Goal: Participate in discussion: Engage in conversation with other users on a specific topic

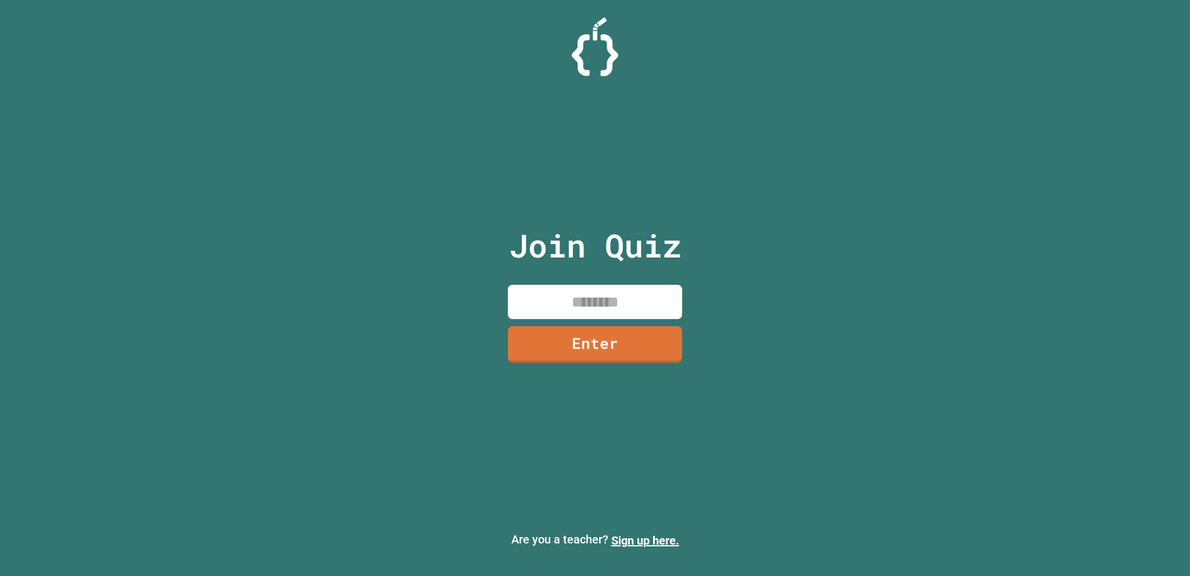
drag, startPoint x: 569, startPoint y: 300, endPoint x: 653, endPoint y: 71, distance: 243.8
click at [569, 299] on input at bounding box center [595, 302] width 174 height 34
type input "********"
click at [678, 340] on link "Enter" at bounding box center [596, 343] width 166 height 38
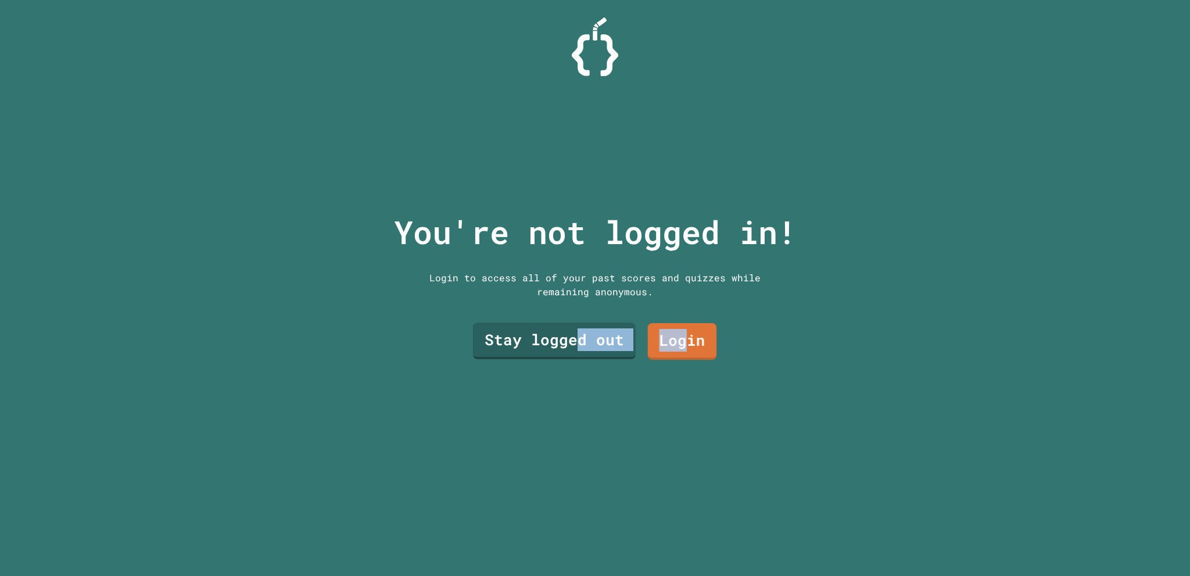
drag, startPoint x: 678, startPoint y: 331, endPoint x: 563, endPoint y: 373, distance: 122.6
click at [567, 431] on div "You're not logged in! Login to access all of your past scores and quizzes while…" at bounding box center [595, 288] width 426 height 576
click at [559, 353] on link "Stay logged out" at bounding box center [553, 339] width 149 height 38
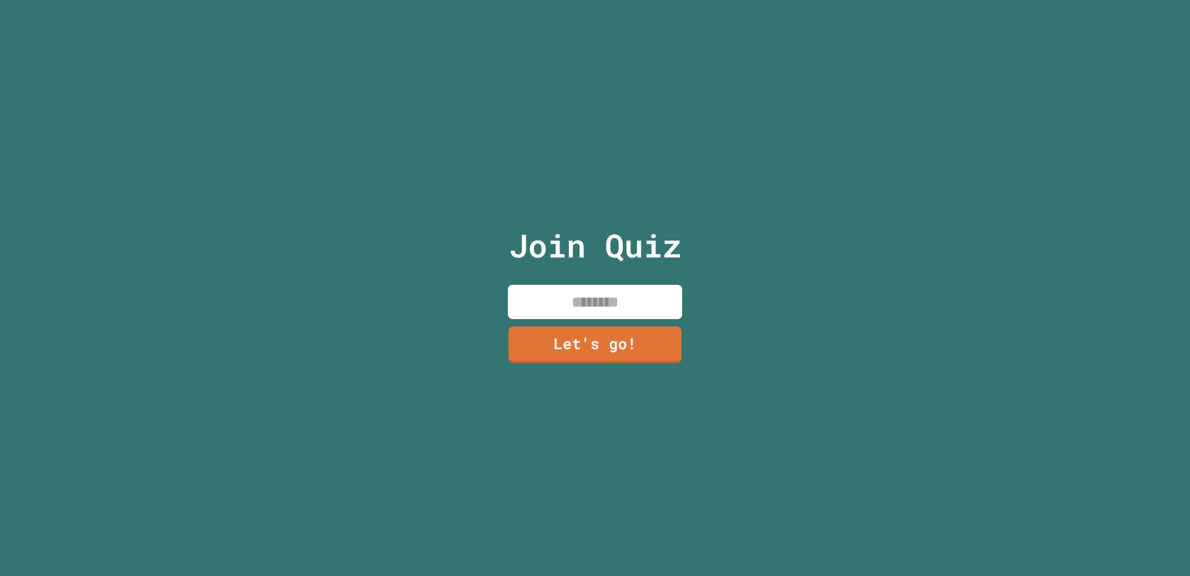
click at [564, 310] on input at bounding box center [595, 302] width 174 height 34
type input "*****"
click at [621, 349] on link "Let's go!" at bounding box center [595, 343] width 171 height 38
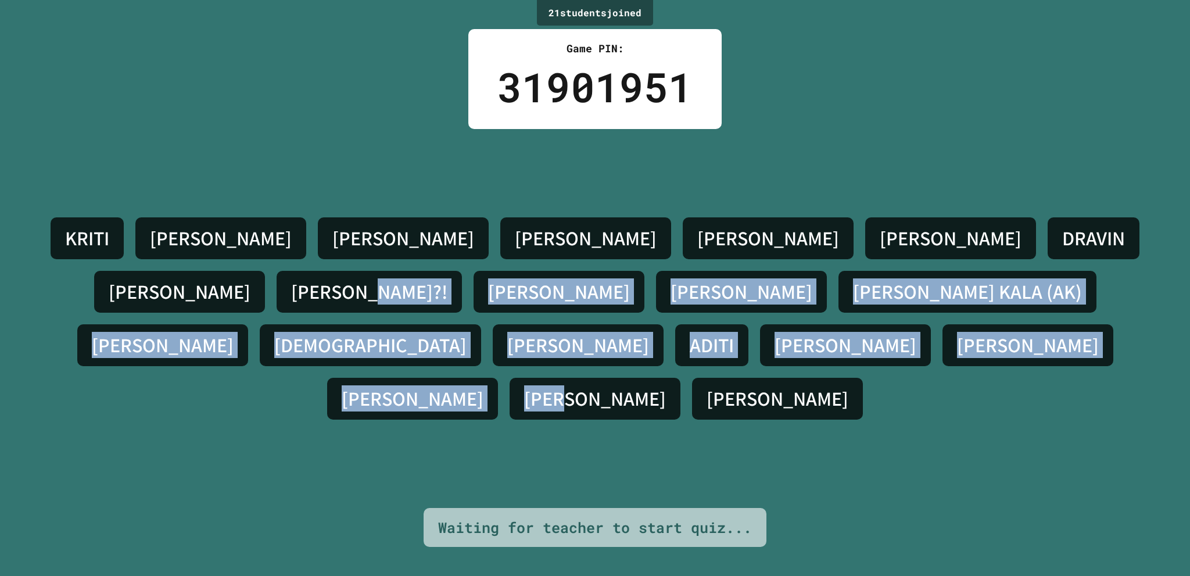
drag, startPoint x: 953, startPoint y: 390, endPoint x: 902, endPoint y: 230, distance: 168.3
click at [902, 230] on div "[PERSON_NAME] S [PERSON_NAME] [PERSON_NAME] [PERSON_NAME]?! [PERSON_NAME] [PERS…" at bounding box center [595, 318] width 1132 height 379
click at [844, 418] on div "[PERSON_NAME] S [PERSON_NAME] [PERSON_NAME] [PERSON_NAME]?! [PERSON_NAME] [PERS…" at bounding box center [595, 318] width 1132 height 379
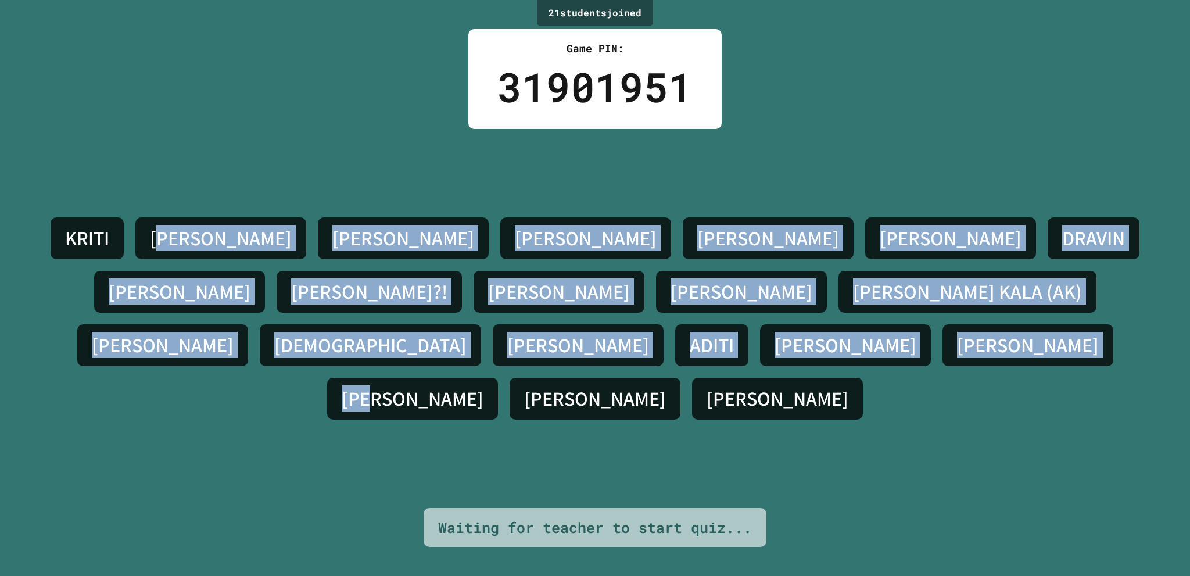
drag, startPoint x: 852, startPoint y: 402, endPoint x: 151, endPoint y: 266, distance: 714.5
click at [151, 266] on div "[PERSON_NAME] S [PERSON_NAME] [PERSON_NAME] [PERSON_NAME]?! [PERSON_NAME] [PERS…" at bounding box center [595, 318] width 1132 height 379
click at [151, 266] on div "[PERSON_NAME] S [PERSON_NAME] [PERSON_NAME] [PERSON_NAME]?! [PERSON_NAME] [PERS…" at bounding box center [595, 319] width 1132 height 214
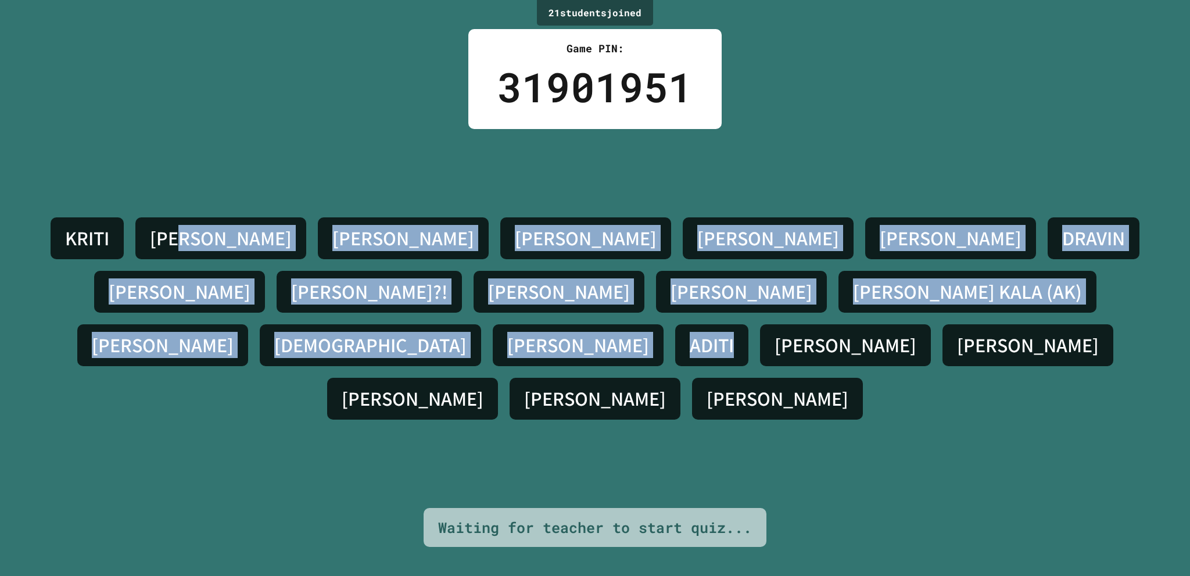
drag, startPoint x: 177, startPoint y: 218, endPoint x: 617, endPoint y: 437, distance: 491.7
click at [617, 437] on div "[PERSON_NAME] S [PERSON_NAME] [PERSON_NAME] [PERSON_NAME]?! [PERSON_NAME] [PERS…" at bounding box center [595, 318] width 1132 height 379
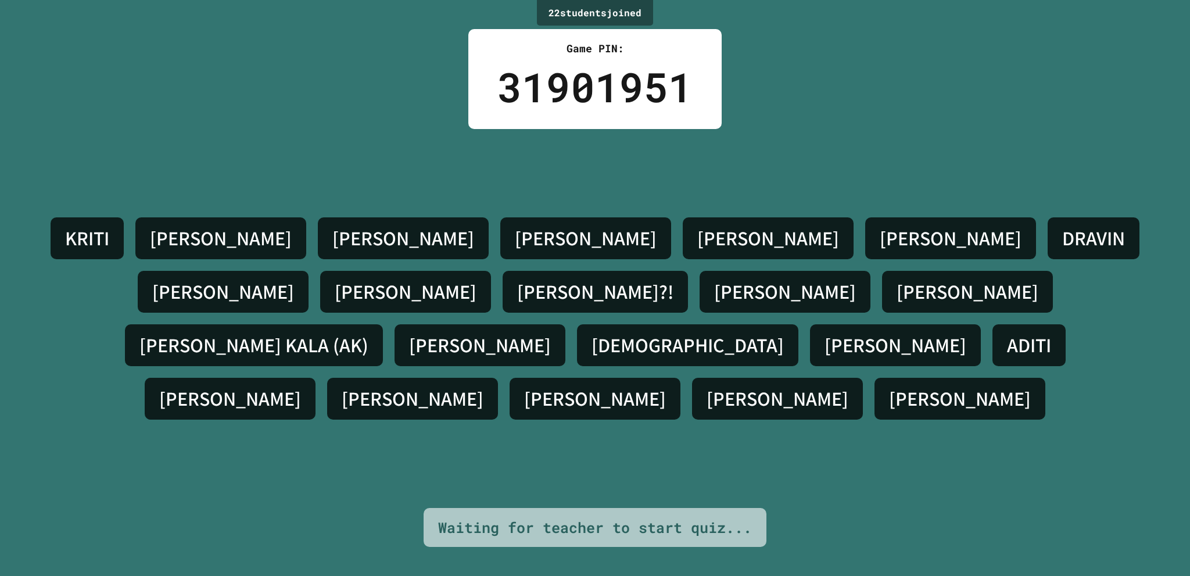
drag, startPoint x: 721, startPoint y: 292, endPoint x: 816, endPoint y: 341, distance: 107.6
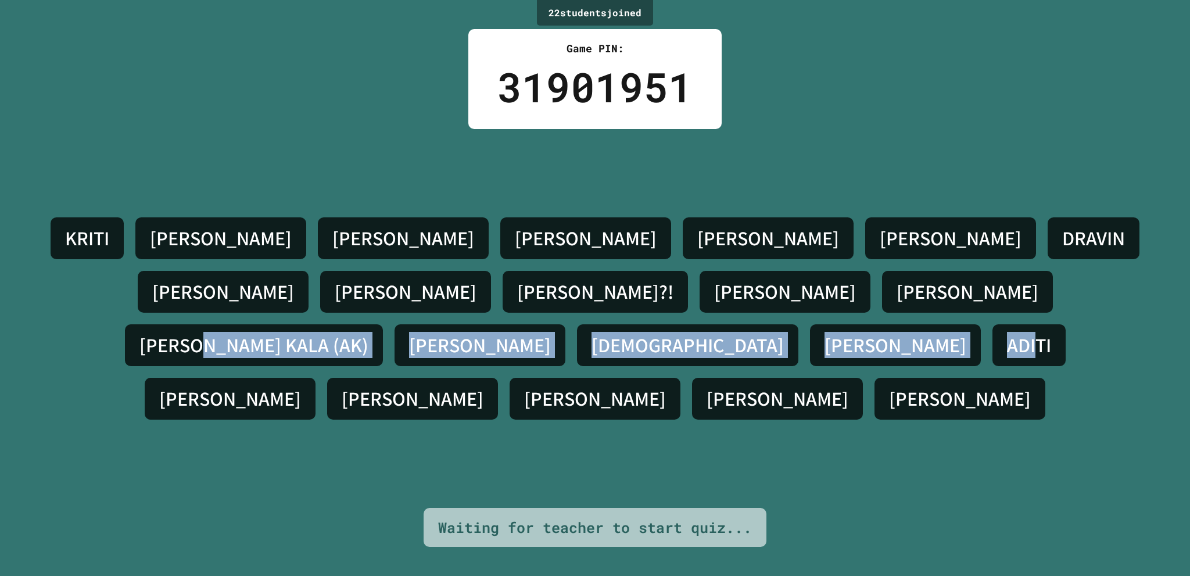
drag, startPoint x: 816, startPoint y: 341, endPoint x: 404, endPoint y: 368, distance: 413.5
click at [371, 401] on div "[PERSON_NAME] S [PERSON_NAME] [PERSON_NAME] [PERSON_NAME]?! [PERSON_NAME] [PERS…" at bounding box center [595, 318] width 1132 height 379
click at [404, 368] on div "[PERSON_NAME] S [PERSON_NAME] [PERSON_NAME] [PERSON_NAME]?! [PERSON_NAME] [PERS…" at bounding box center [595, 319] width 1132 height 214
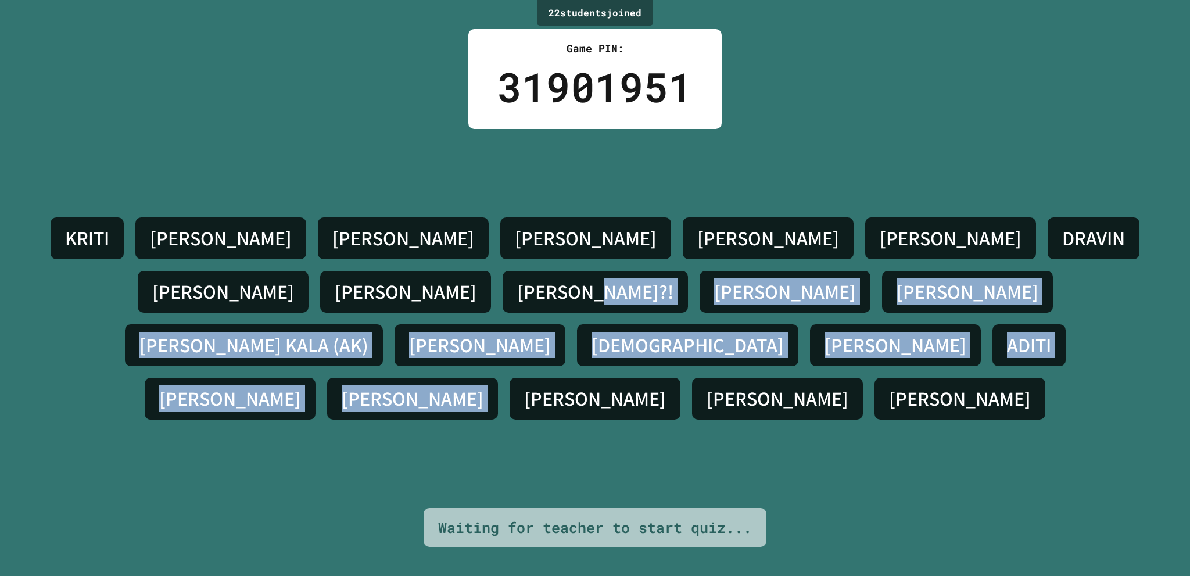
drag, startPoint x: 1044, startPoint y: 376, endPoint x: 1067, endPoint y: 144, distance: 233.7
click at [1067, 144] on div "[PERSON_NAME] S [PERSON_NAME] [PERSON_NAME] [PERSON_NAME]?! [PERSON_NAME] [PERS…" at bounding box center [595, 318] width 1132 height 379
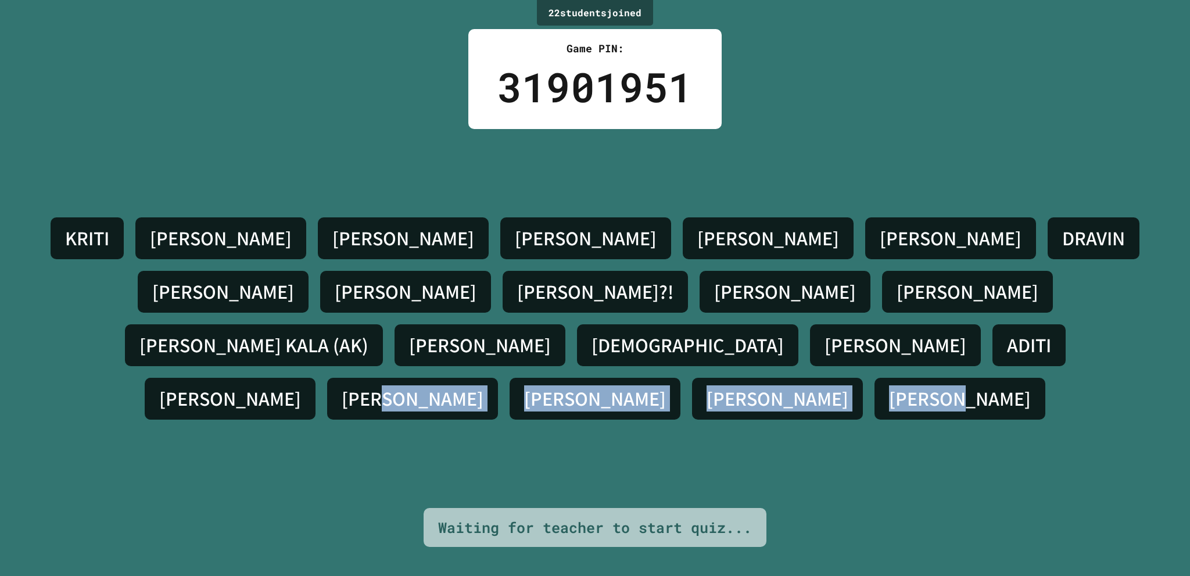
drag, startPoint x: 1017, startPoint y: 316, endPoint x: 716, endPoint y: 353, distance: 302.7
click at [716, 353] on div "[PERSON_NAME] S [PERSON_NAME] [PERSON_NAME] [PERSON_NAME]?! [PERSON_NAME] [PERS…" at bounding box center [595, 319] width 1132 height 214
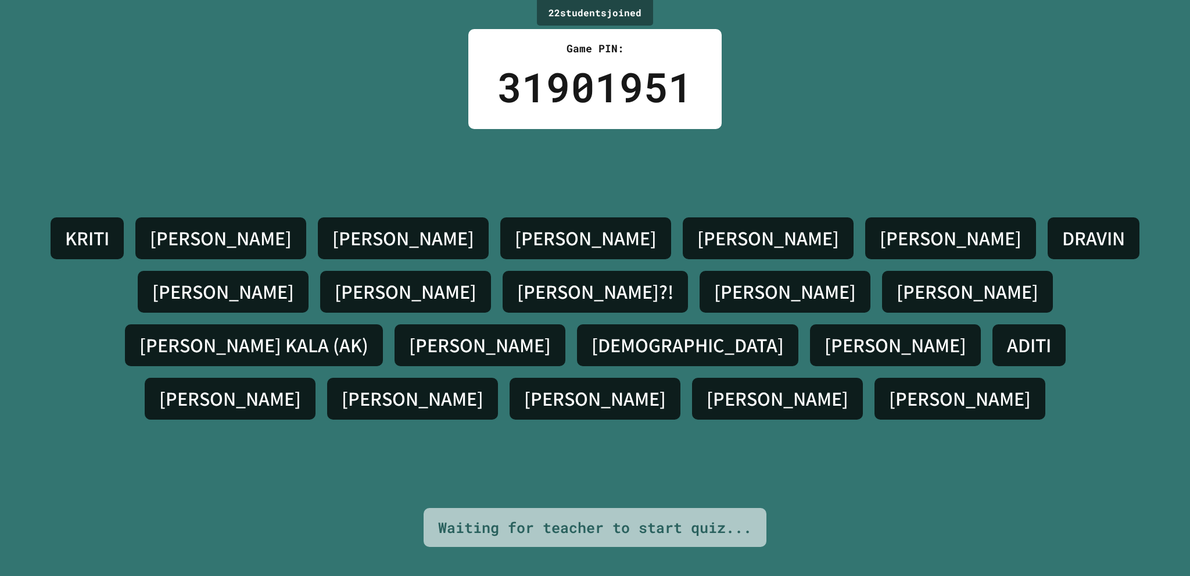
click at [757, 357] on div "[PERSON_NAME] S [PERSON_NAME] [PERSON_NAME] [PERSON_NAME]?! [PERSON_NAME] [PERS…" at bounding box center [595, 319] width 1132 height 214
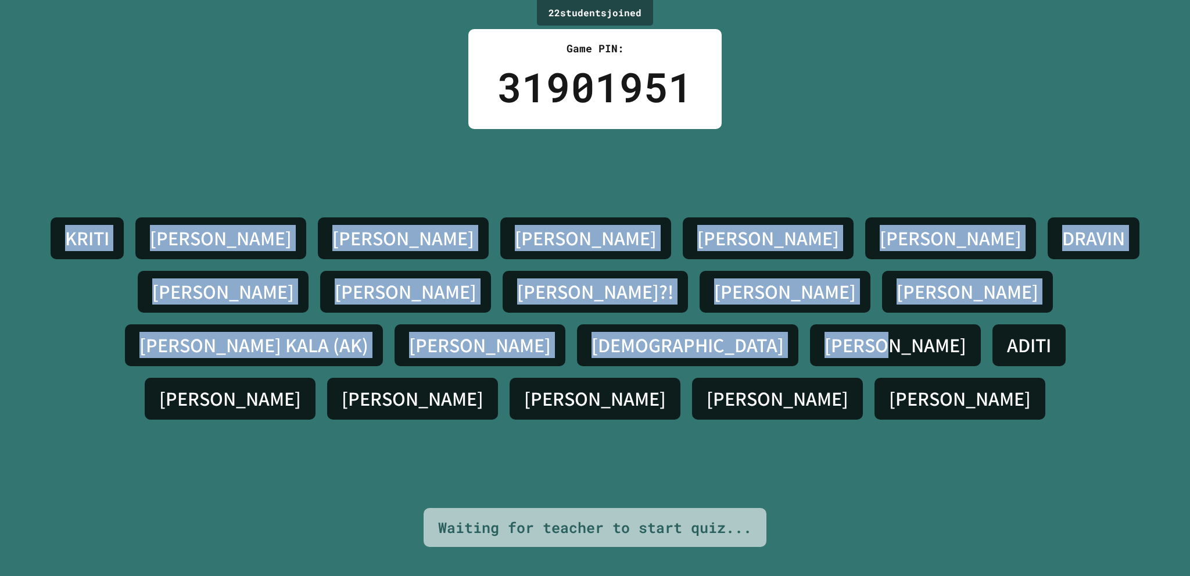
drag, startPoint x: 757, startPoint y: 357, endPoint x: 12, endPoint y: 4, distance: 824.0
click at [12, 4] on div "22 student s joined Game PIN: 31901951 [PERSON_NAME] S [PERSON_NAME] [PERSON_NA…" at bounding box center [595, 288] width 1190 height 576
click at [109, 132] on div "[PERSON_NAME] S [PERSON_NAME] [PERSON_NAME] [PERSON_NAME]?! [PERSON_NAME] [PERS…" at bounding box center [595, 318] width 1132 height 379
drag, startPoint x: 189, startPoint y: 183, endPoint x: 786, endPoint y: 388, distance: 630.3
click at [786, 388] on div "[PERSON_NAME] S [PERSON_NAME] [PERSON_NAME] [PERSON_NAME]?! [PERSON_NAME] [PERS…" at bounding box center [595, 318] width 1132 height 379
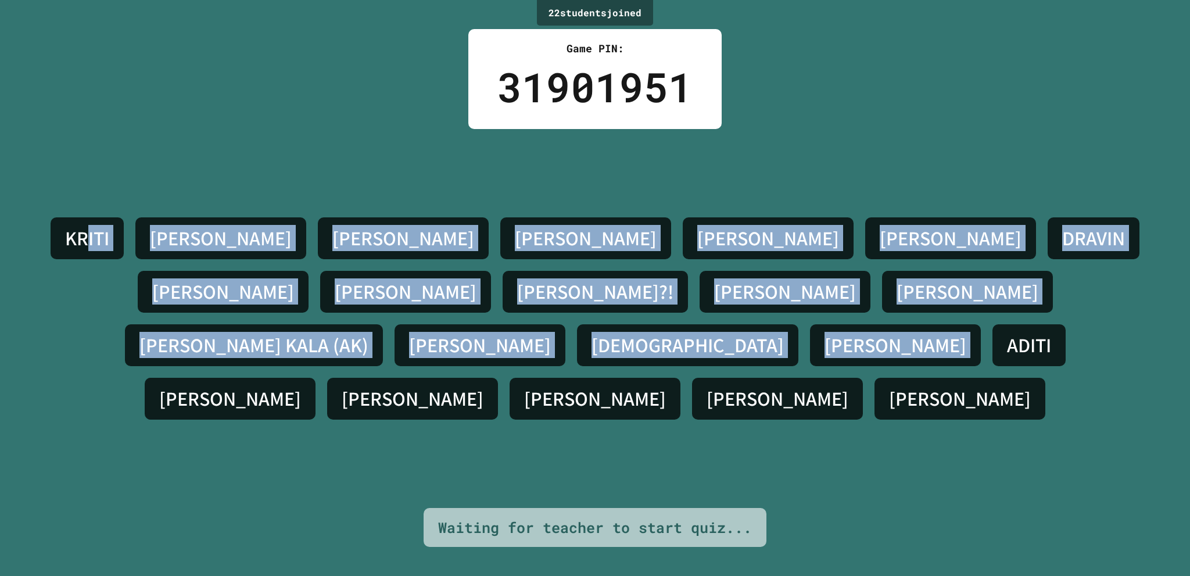
click at [786, 388] on div "[PERSON_NAME] S [PERSON_NAME] [PERSON_NAME] [PERSON_NAME]?! [PERSON_NAME] [PERS…" at bounding box center [595, 319] width 1132 height 214
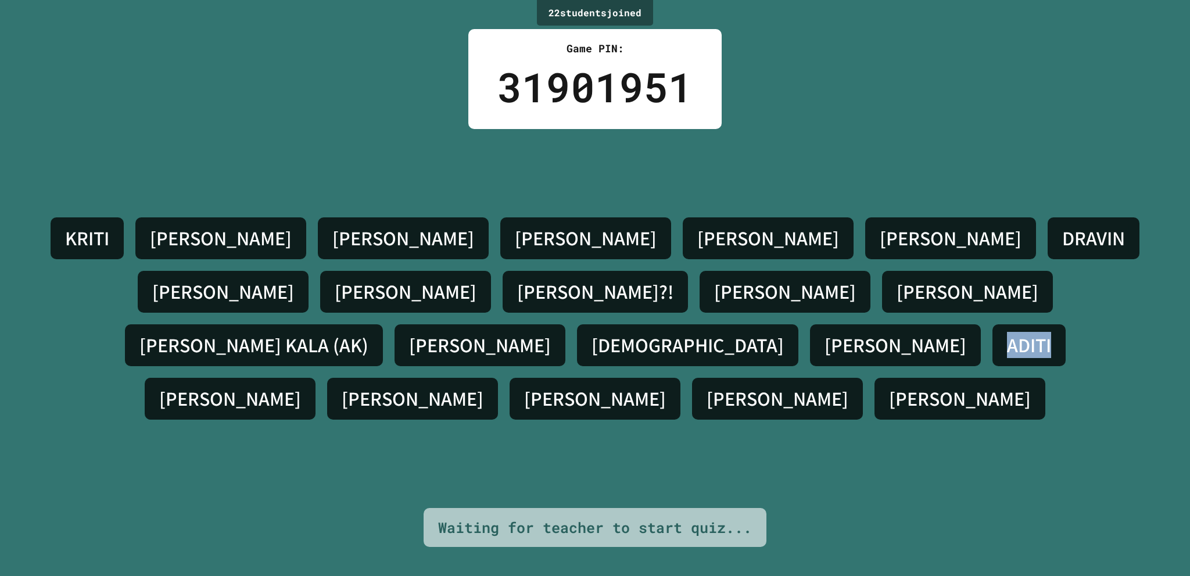
click at [786, 388] on div "[PERSON_NAME] S [PERSON_NAME] [PERSON_NAME] [PERSON_NAME]?! [PERSON_NAME] [PERS…" at bounding box center [595, 319] width 1132 height 214
click at [826, 354] on div "[PERSON_NAME] S [PERSON_NAME] [PERSON_NAME] [PERSON_NAME]?! [PERSON_NAME] [PERS…" at bounding box center [595, 319] width 1132 height 214
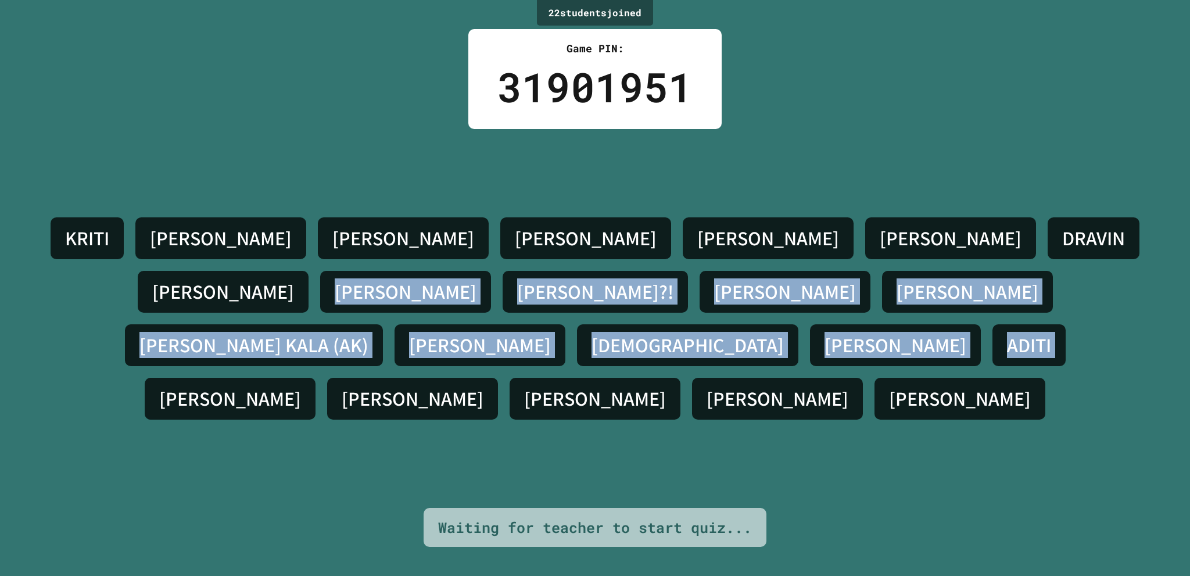
drag, startPoint x: 826, startPoint y: 354, endPoint x: 851, endPoint y: 209, distance: 146.9
click at [851, 209] on div "[PERSON_NAME] S [PERSON_NAME] [PERSON_NAME] [PERSON_NAME]?! [PERSON_NAME] [PERS…" at bounding box center [595, 318] width 1132 height 379
drag, startPoint x: 851, startPoint y: 209, endPoint x: 853, endPoint y: 137, distance: 72.7
click at [853, 193] on div "[PERSON_NAME] S [PERSON_NAME] [PERSON_NAME] [PERSON_NAME]?! [PERSON_NAME] [PERS…" at bounding box center [595, 318] width 1132 height 379
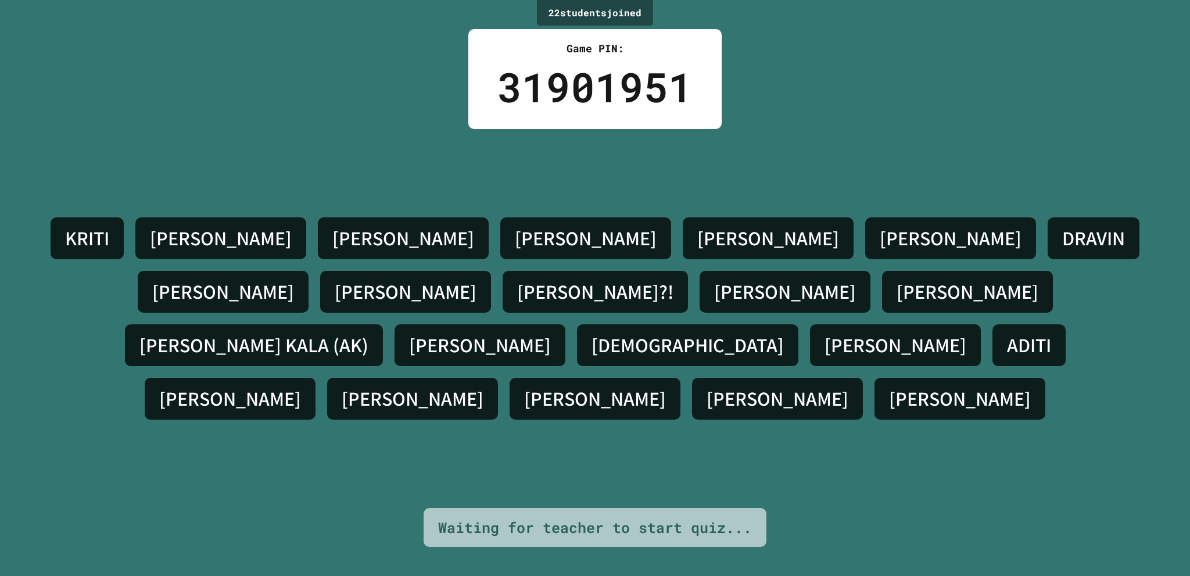
click at [862, 360] on div "[PERSON_NAME] S [PERSON_NAME] [PERSON_NAME] [PERSON_NAME]?! [PERSON_NAME] [PERS…" at bounding box center [595, 319] width 1132 height 214
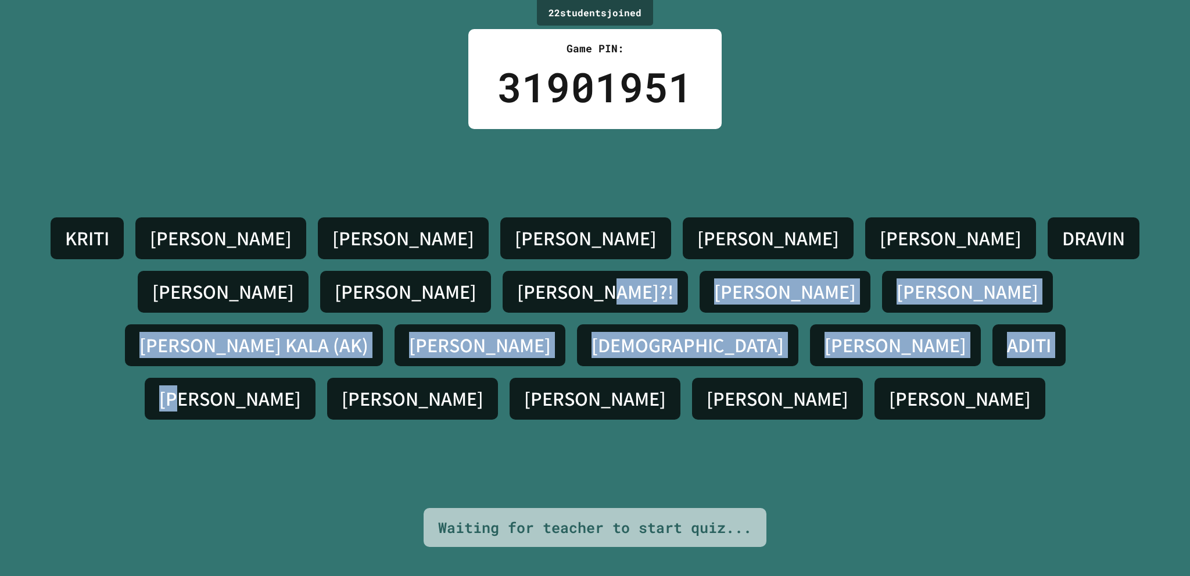
drag, startPoint x: 1117, startPoint y: 248, endPoint x: 873, endPoint y: 439, distance: 310.0
click at [875, 438] on div "[PERSON_NAME] S [PERSON_NAME] [PERSON_NAME] [PERSON_NAME]?! [PERSON_NAME] [PERS…" at bounding box center [595, 318] width 1132 height 379
click at [876, 402] on div "[PERSON_NAME] S [PERSON_NAME] [PERSON_NAME] [PERSON_NAME]?! [PERSON_NAME] [PERS…" at bounding box center [595, 318] width 1132 height 379
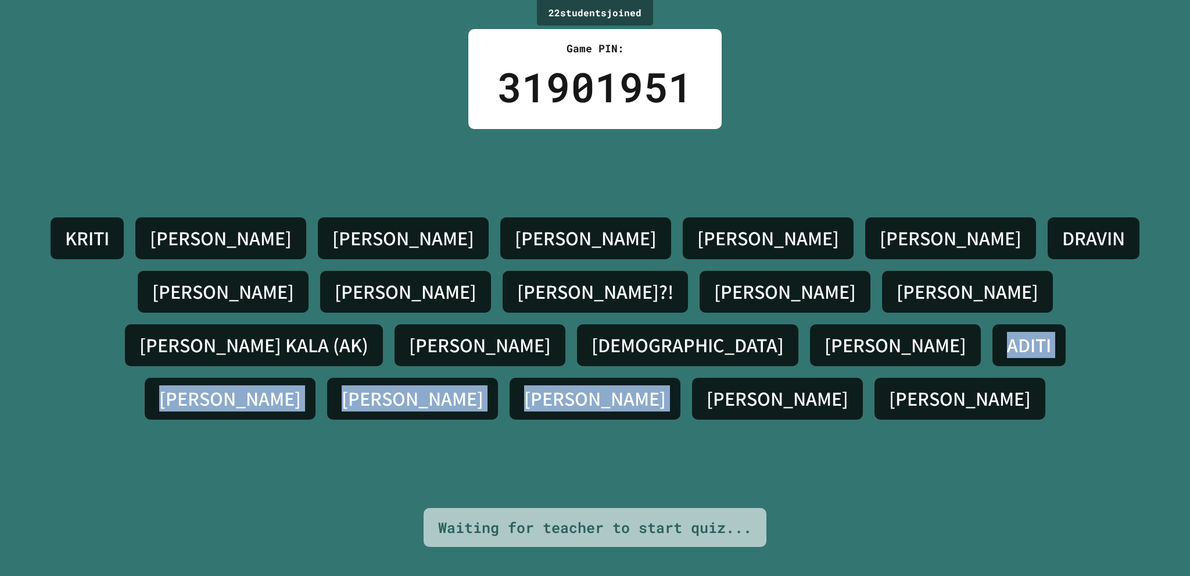
drag, startPoint x: 775, startPoint y: 404, endPoint x: 475, endPoint y: 406, distance: 299.9
click at [475, 406] on div "[PERSON_NAME] S [PERSON_NAME] [PERSON_NAME] [PERSON_NAME]?! [PERSON_NAME] [PERS…" at bounding box center [595, 318] width 1132 height 379
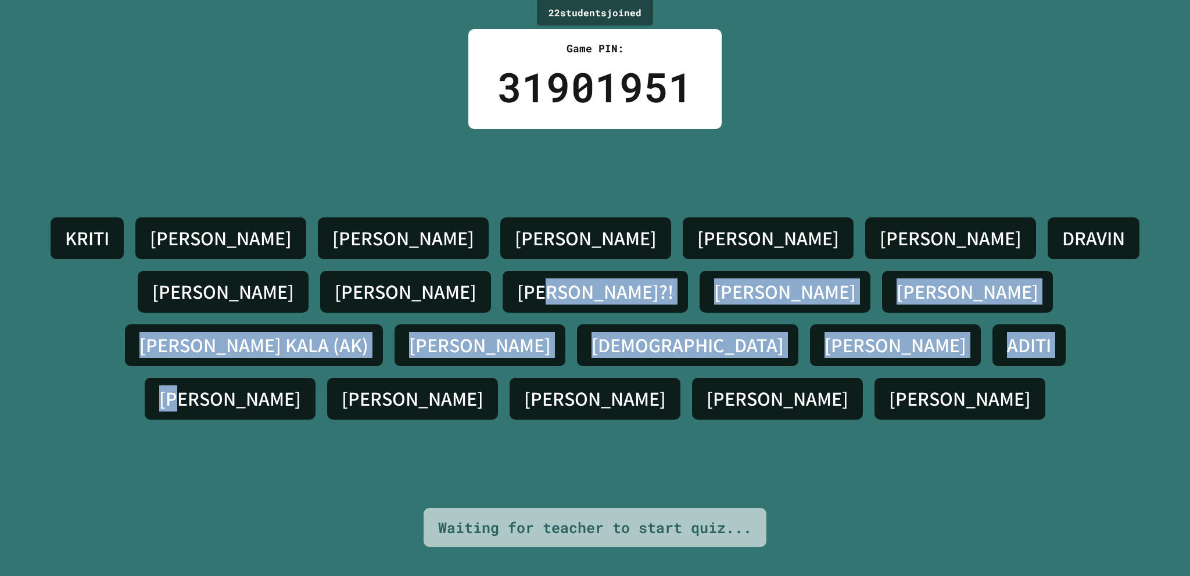
drag, startPoint x: 1015, startPoint y: 143, endPoint x: 881, endPoint y: 372, distance: 265.4
click at [881, 372] on div "[PERSON_NAME] S [PERSON_NAME] [PERSON_NAME] [PERSON_NAME]?! [PERSON_NAME] [PERS…" at bounding box center [595, 318] width 1132 height 379
click at [818, 353] on div "[PERSON_NAME] S [PERSON_NAME] [PERSON_NAME] [PERSON_NAME]?! [PERSON_NAME] [PERS…" at bounding box center [595, 319] width 1132 height 214
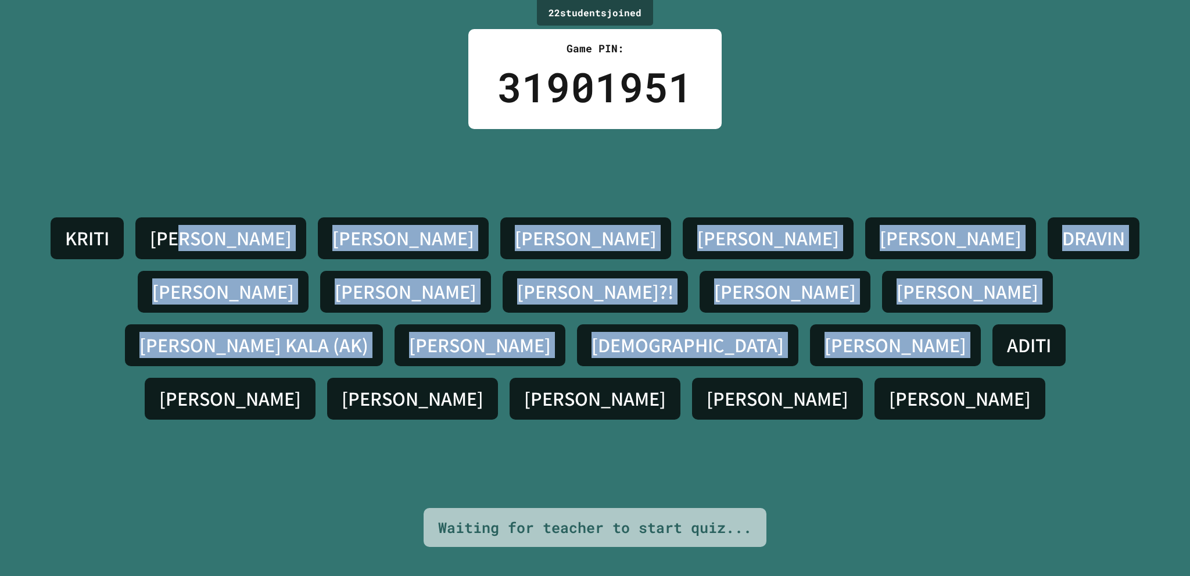
drag, startPoint x: 789, startPoint y: 419, endPoint x: 244, endPoint y: 264, distance: 566.2
click at [235, 261] on div "[PERSON_NAME] S [PERSON_NAME] [PERSON_NAME] [PERSON_NAME]?! [PERSON_NAME] [PERS…" at bounding box center [595, 318] width 1132 height 379
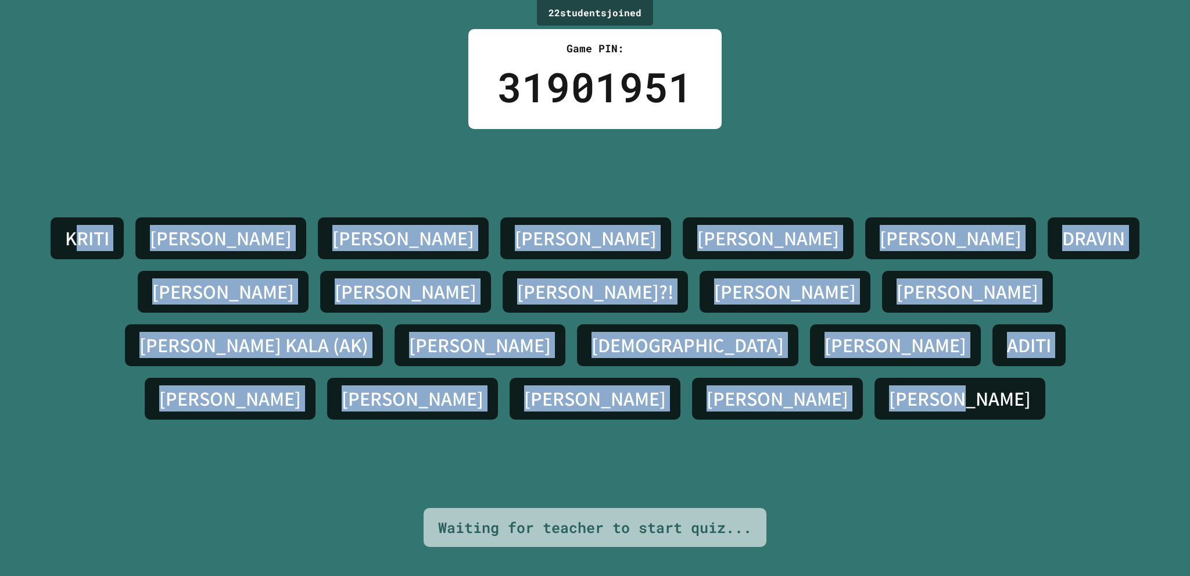
drag, startPoint x: 744, startPoint y: 479, endPoint x: 117, endPoint y: 197, distance: 687.1
click at [117, 197] on div "[PERSON_NAME] S [PERSON_NAME] [PERSON_NAME] [PERSON_NAME]?! [PERSON_NAME] [PERS…" at bounding box center [595, 318] width 1132 height 379
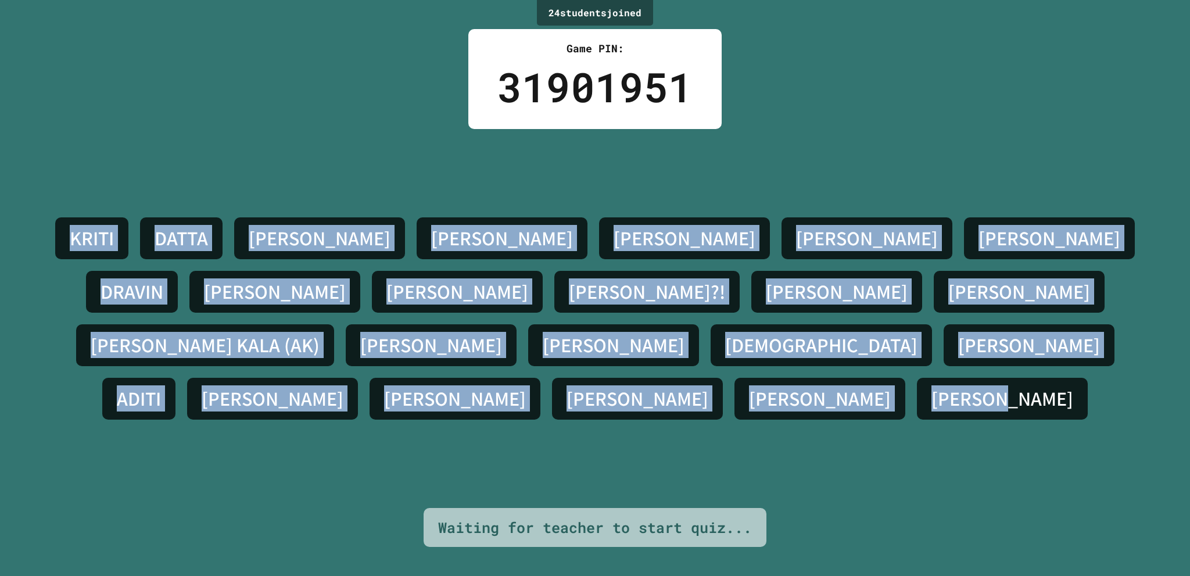
drag, startPoint x: 89, startPoint y: 207, endPoint x: 735, endPoint y: 428, distance: 681.6
click at [735, 428] on div "[PERSON_NAME] [PERSON_NAME] S [PERSON_NAME] [PERSON_NAME] [PERSON_NAME]?! [PERS…" at bounding box center [595, 318] width 1132 height 379
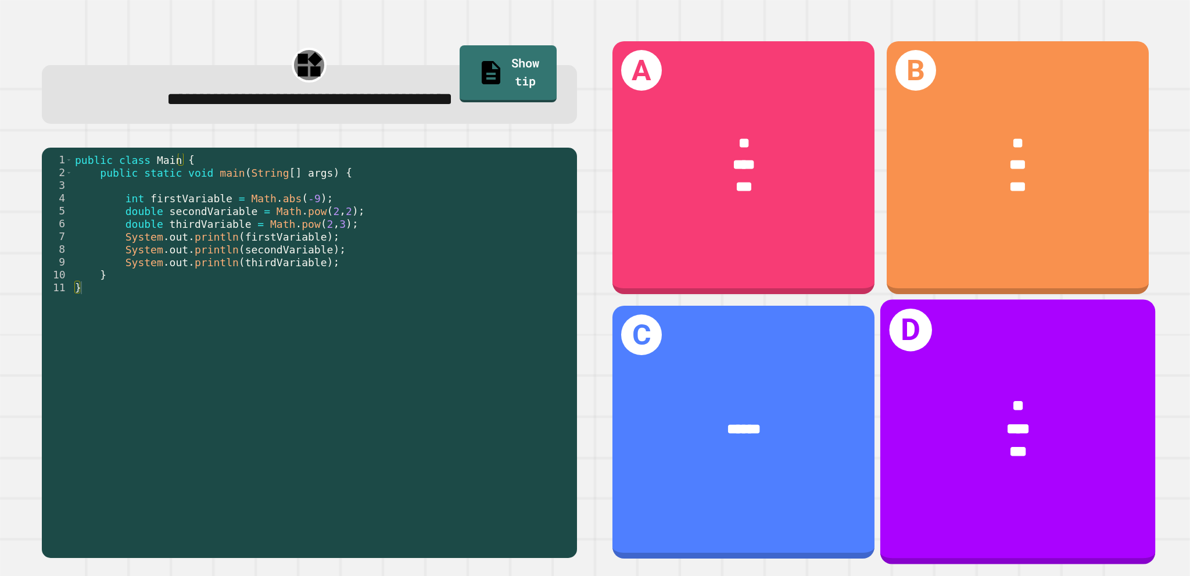
click at [972, 417] on div "***" at bounding box center [1018, 428] width 214 height 23
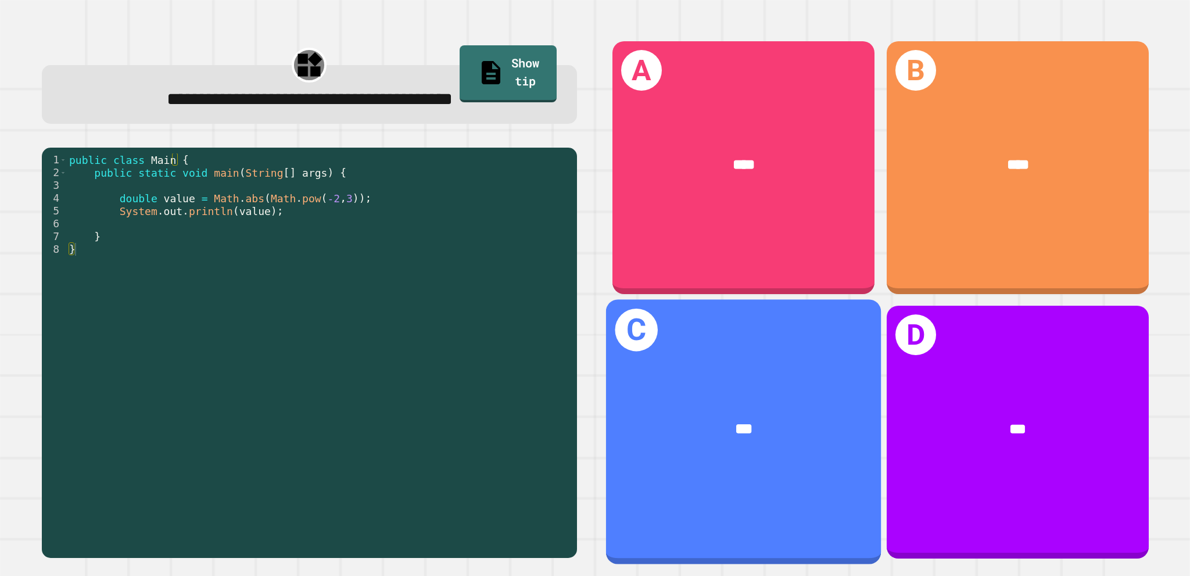
click at [718, 514] on div "C ***" at bounding box center [743, 431] width 275 height 265
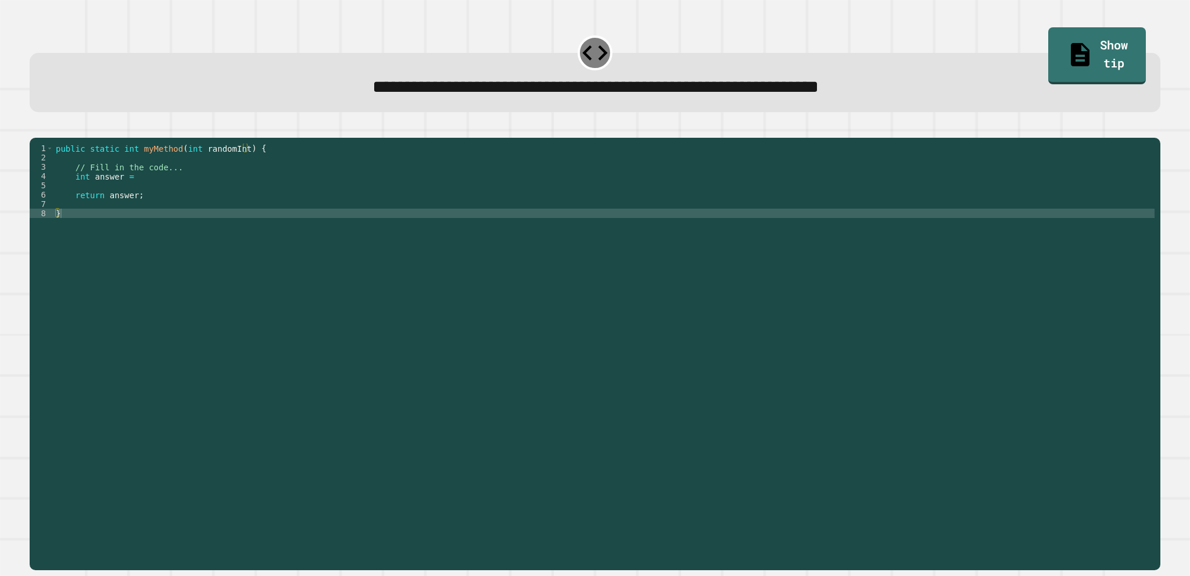
click at [214, 204] on div "public static int myMethod ( int randomInt ) { // Fill in the code... int answe…" at bounding box center [603, 339] width 1101 height 390
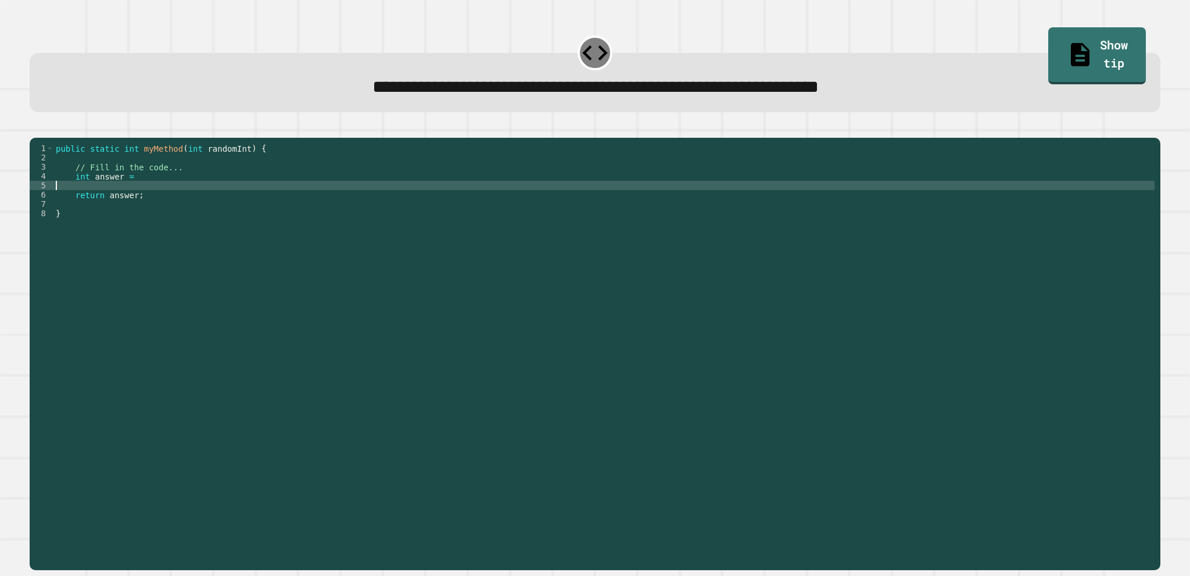
type textarea "*"
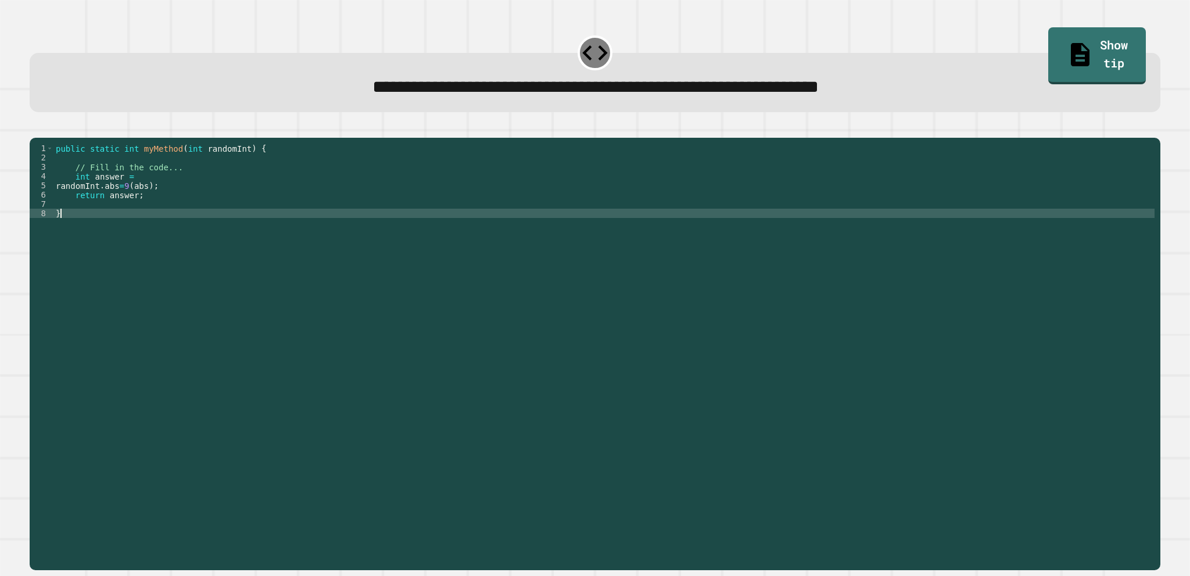
click at [172, 230] on div "public static int myMethod ( int randomInt ) { // Fill in the code... int answe…" at bounding box center [603, 339] width 1101 height 390
click at [159, 232] on div "public static int myMethod ( int randomInt ) { // Fill in the code... int answe…" at bounding box center [603, 339] width 1101 height 390
drag, startPoint x: 174, startPoint y: 192, endPoint x: 134, endPoint y: 213, distance: 45.7
click at [165, 195] on div "public static int myMethod ( int randomInt ) { // Fill in the code... int answe…" at bounding box center [603, 339] width 1101 height 390
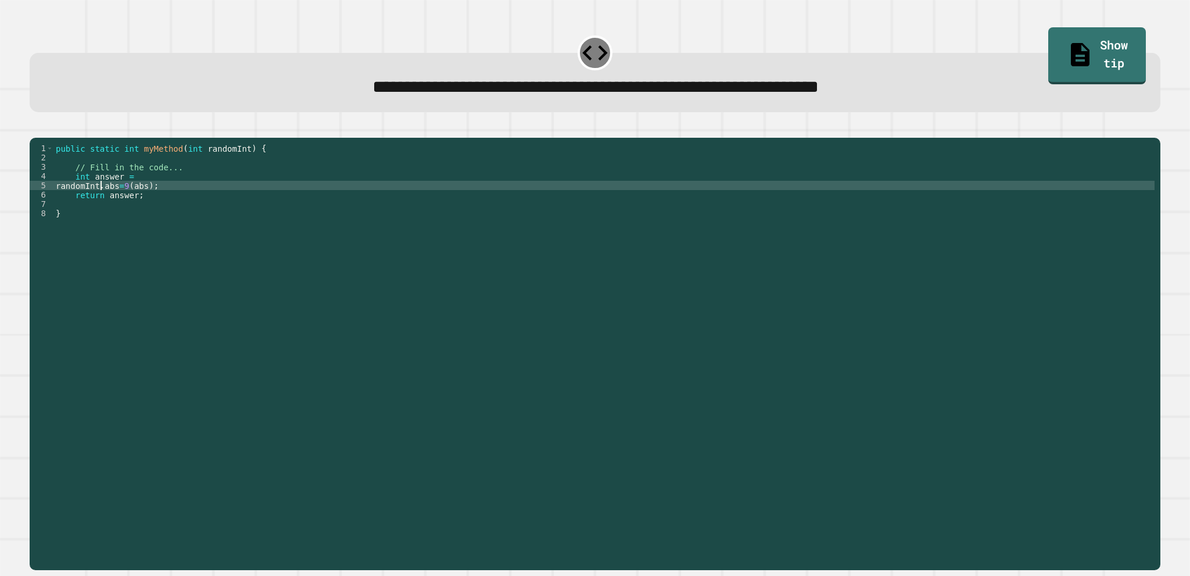
click at [93, 203] on div "public static int myMethod ( int randomInt ) { // Fill in the code... int answe…" at bounding box center [603, 339] width 1101 height 390
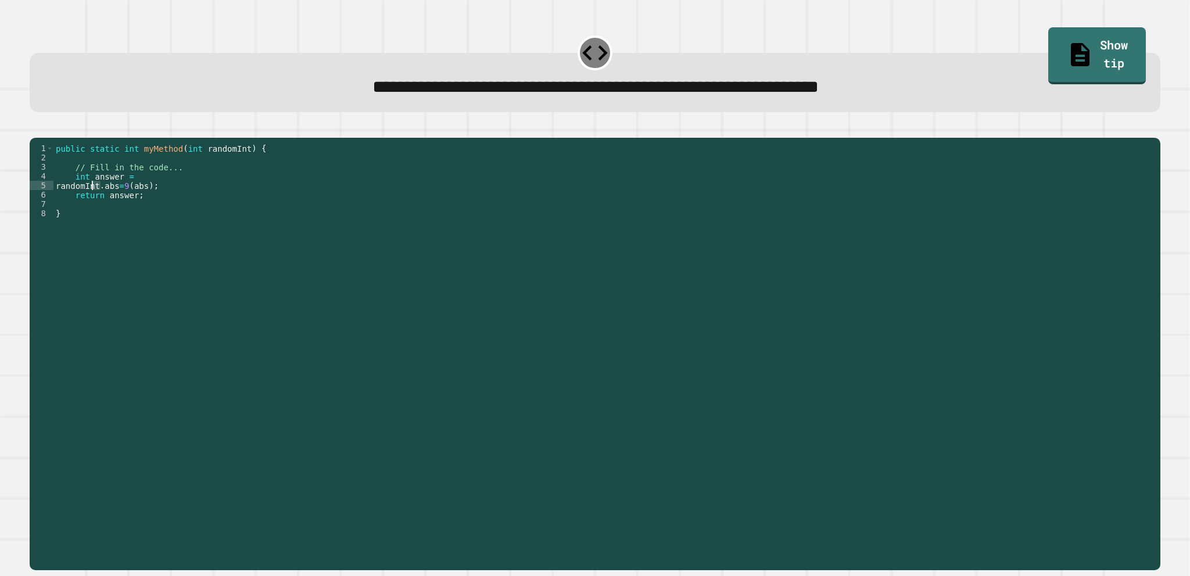
type textarea "**********"
click at [91, 204] on div "public static int myMethod ( int randomInt ) { // Fill in the code... int answe…" at bounding box center [603, 330] width 1101 height 372
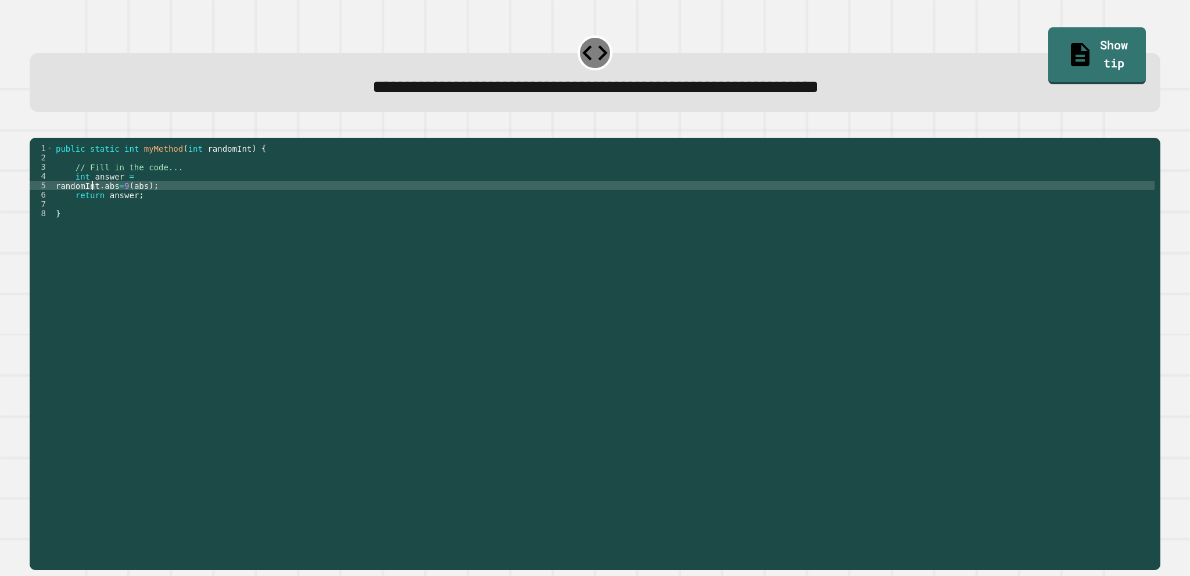
click at [92, 204] on div "public static int myMethod ( int randomInt ) { // Fill in the code... int answe…" at bounding box center [603, 339] width 1101 height 390
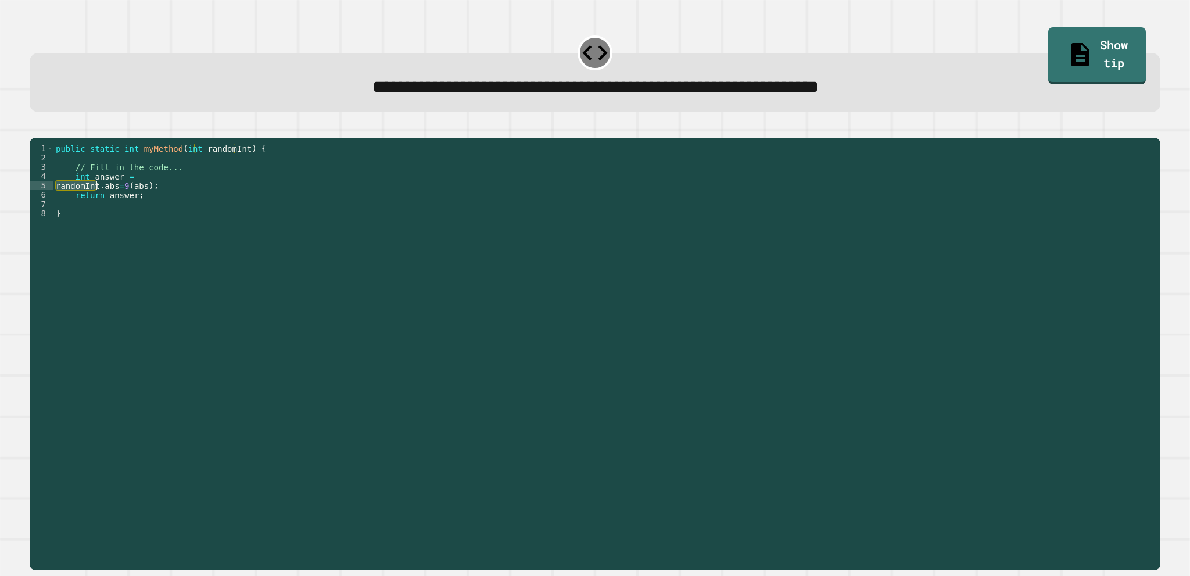
click at [93, 204] on div "public static int myMethod ( int randomInt ) { // Fill in the code... int answe…" at bounding box center [603, 330] width 1101 height 372
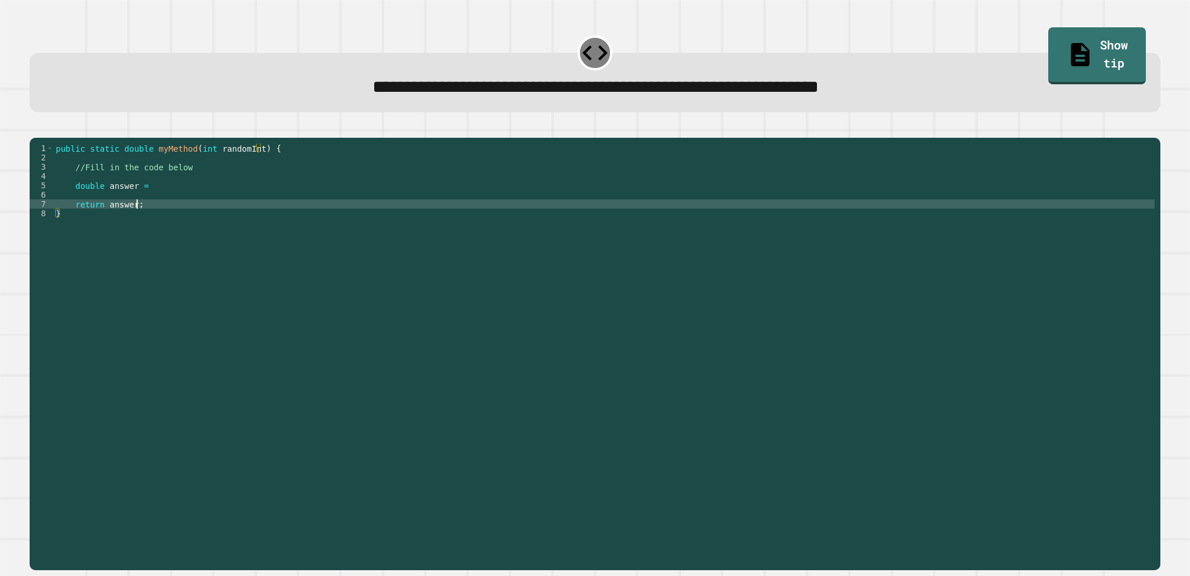
click at [223, 218] on div "public static double myMethod ( int randomInt ) { //Fill in the code below doub…" at bounding box center [603, 339] width 1101 height 390
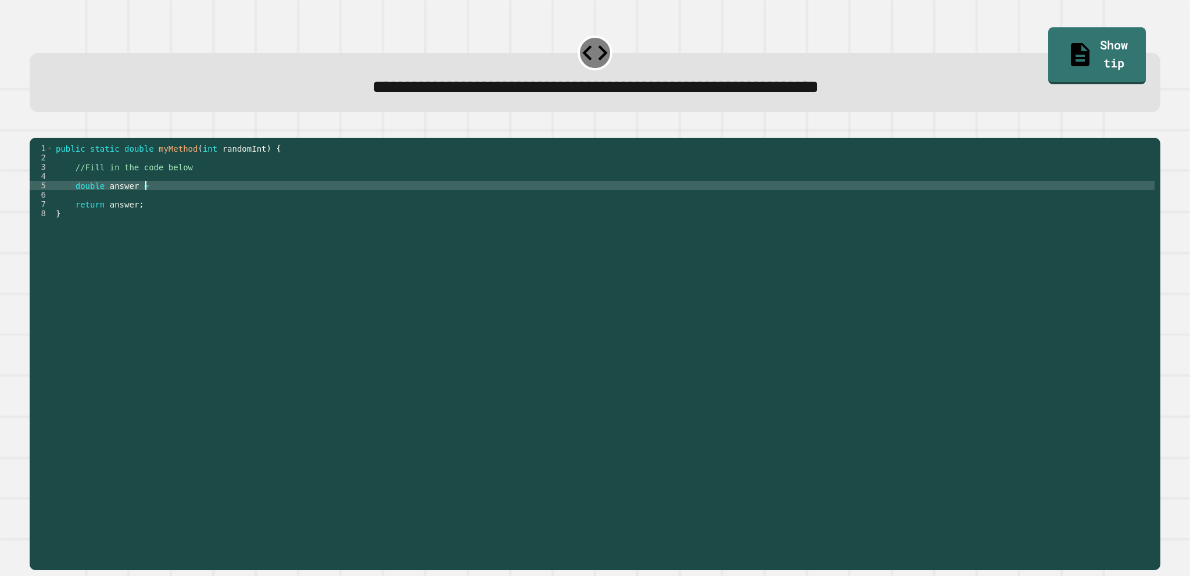
click at [212, 207] on div "public static double myMethod ( int randomInt ) { //Fill in the code below doub…" at bounding box center [603, 339] width 1101 height 390
click at [298, 207] on div "public static double myMethod ( int randomInt ) { //Fill in the code below doub…" at bounding box center [603, 339] width 1101 height 390
click at [33, 137] on div at bounding box center [595, 131] width 1131 height 14
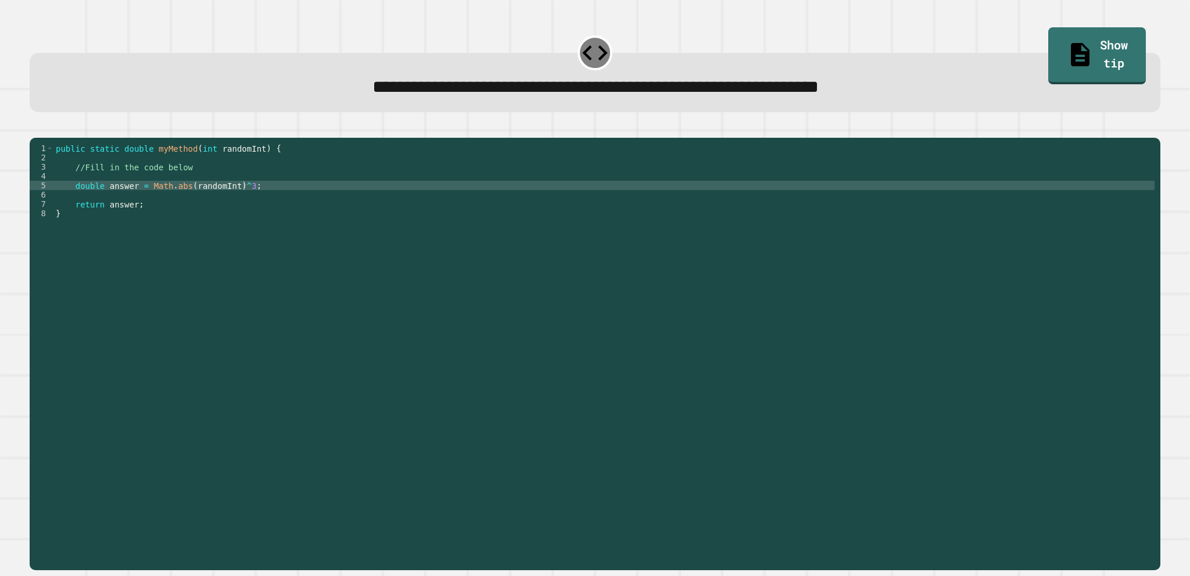
click at [35, 128] on button "button" at bounding box center [35, 128] width 0 height 0
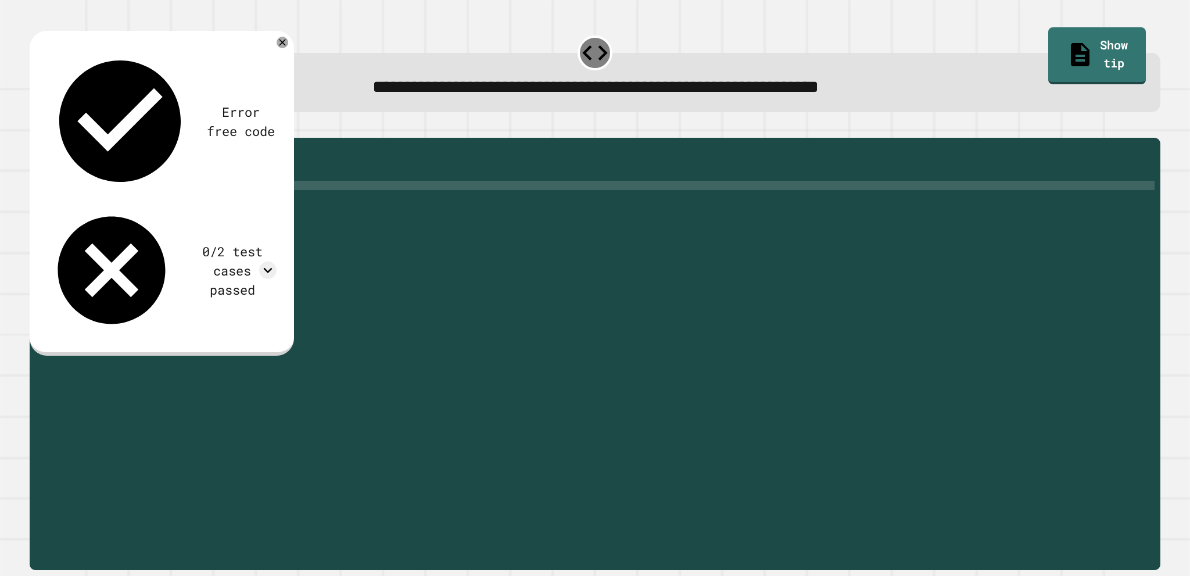
click at [179, 203] on div "public static double myMethod ( int randomInt ) { //Fill in the code below doub…" at bounding box center [603, 339] width 1101 height 390
click at [281, 44] on div "Error free code 11.0aaljcwvinrhwaclrnqw34rqwhx3xernqwr3ha3xrnh1.0 0/2 test case…" at bounding box center [162, 193] width 264 height 325
click at [35, 128] on icon "button" at bounding box center [35, 128] width 0 height 0
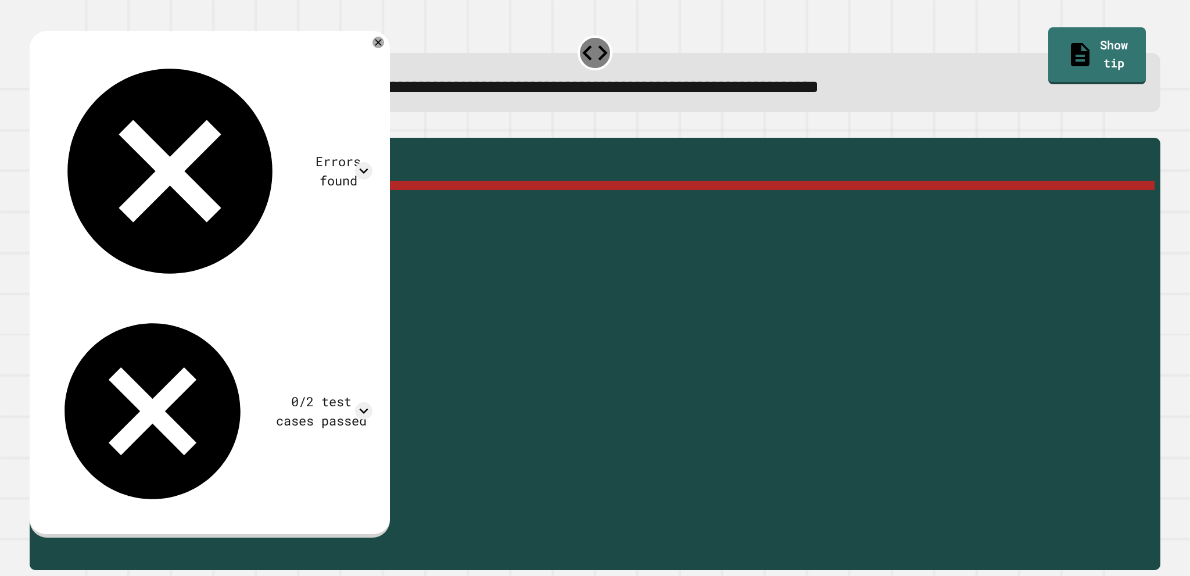
click at [179, 204] on div "public static double myMethod ( int randomInt ) { //Fill in the code below doub…" at bounding box center [603, 339] width 1101 height 390
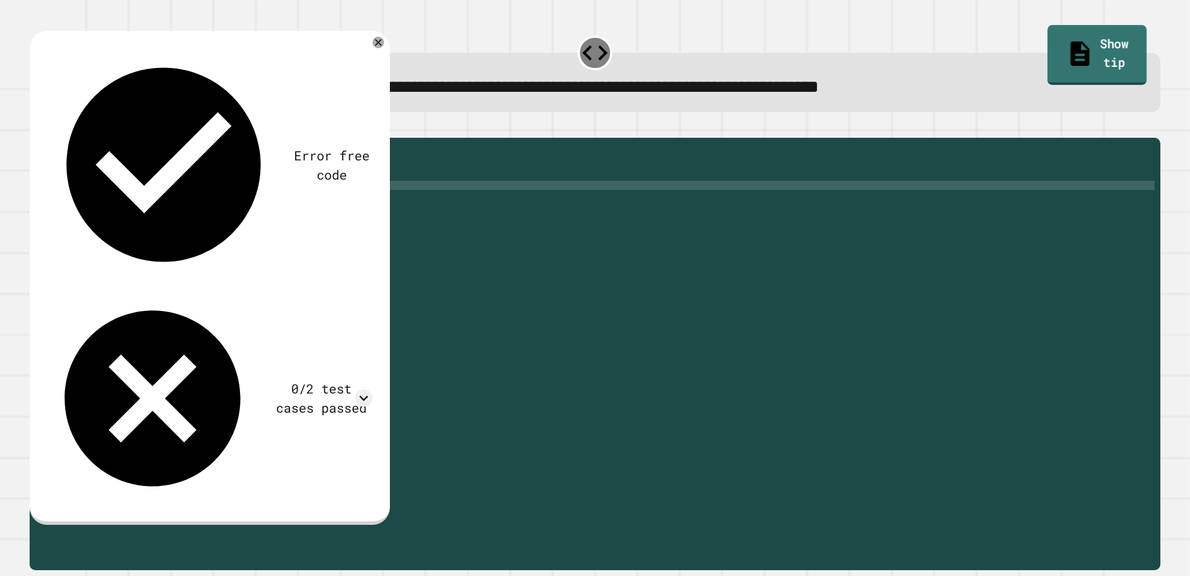
click at [1085, 29] on link "Show tip" at bounding box center [1097, 55] width 99 height 60
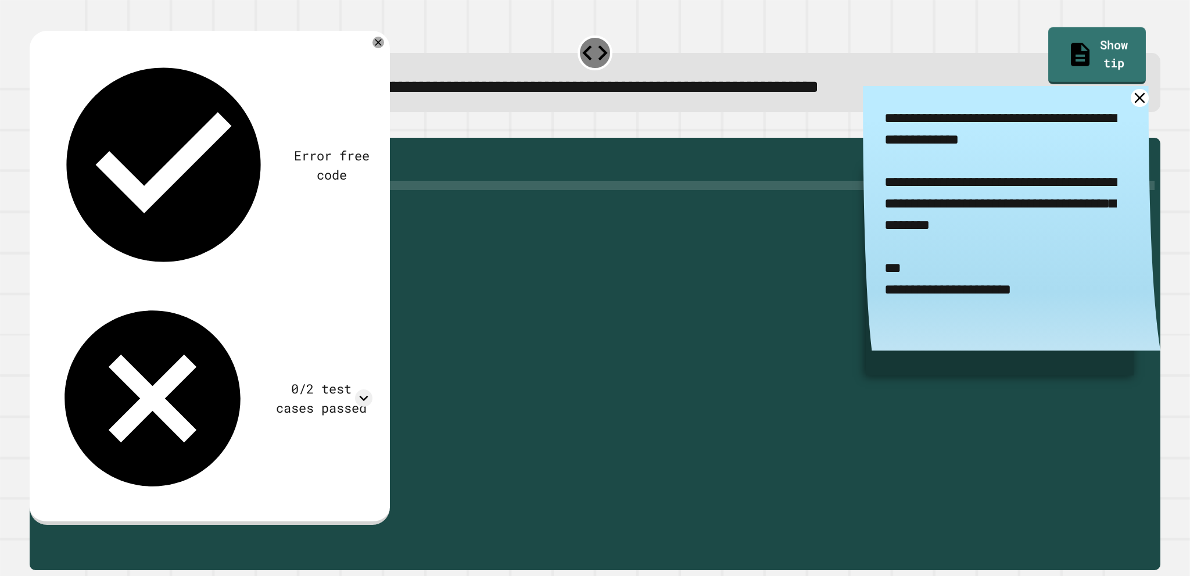
scroll to position [0, 0]
click at [680, 255] on div "public static double myMethod ( int randomInt ) { //Fill in the code below doub…" at bounding box center [603, 339] width 1101 height 390
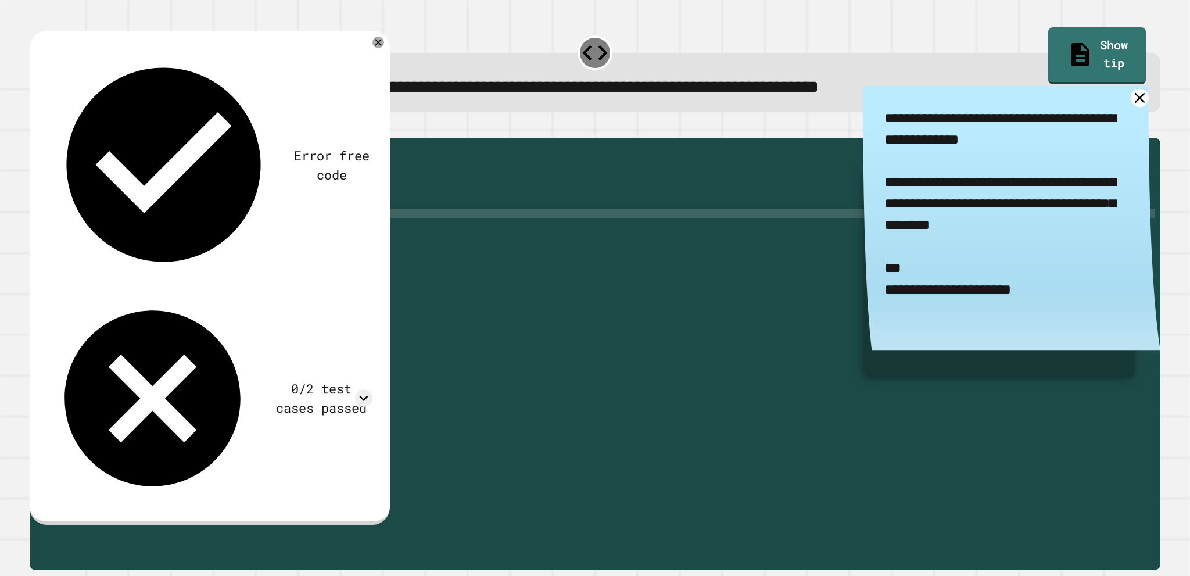
click at [205, 199] on div "public static double myMethod ( int randomInt ) { //Fill in the code below doub…" at bounding box center [603, 339] width 1101 height 390
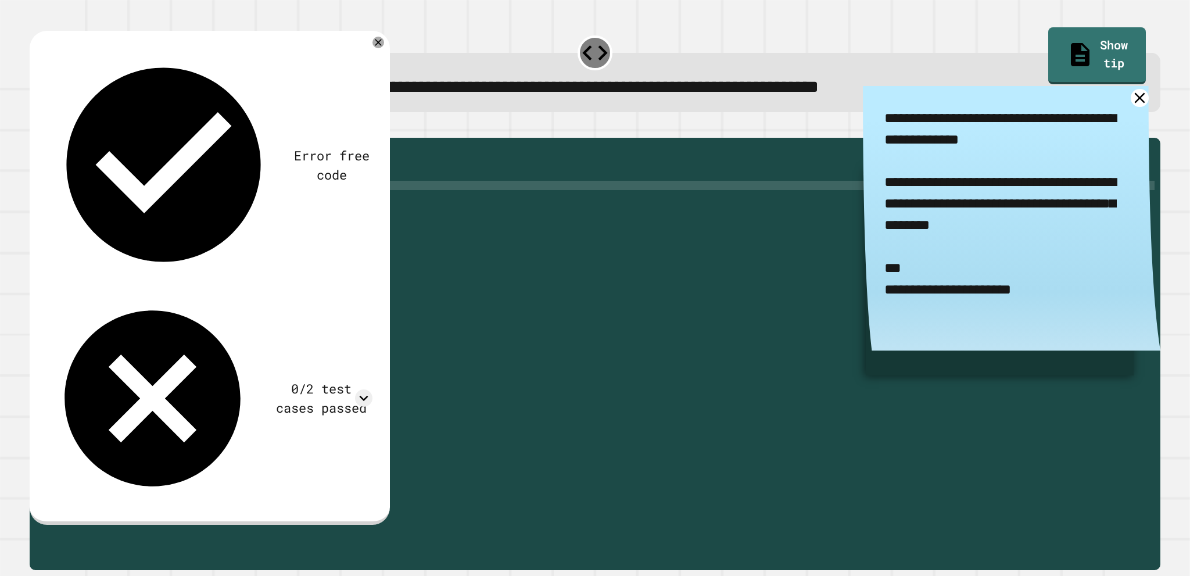
click at [235, 204] on div "public static double myMethod ( int randomInt ) { //Fill in the code below doub…" at bounding box center [603, 339] width 1101 height 390
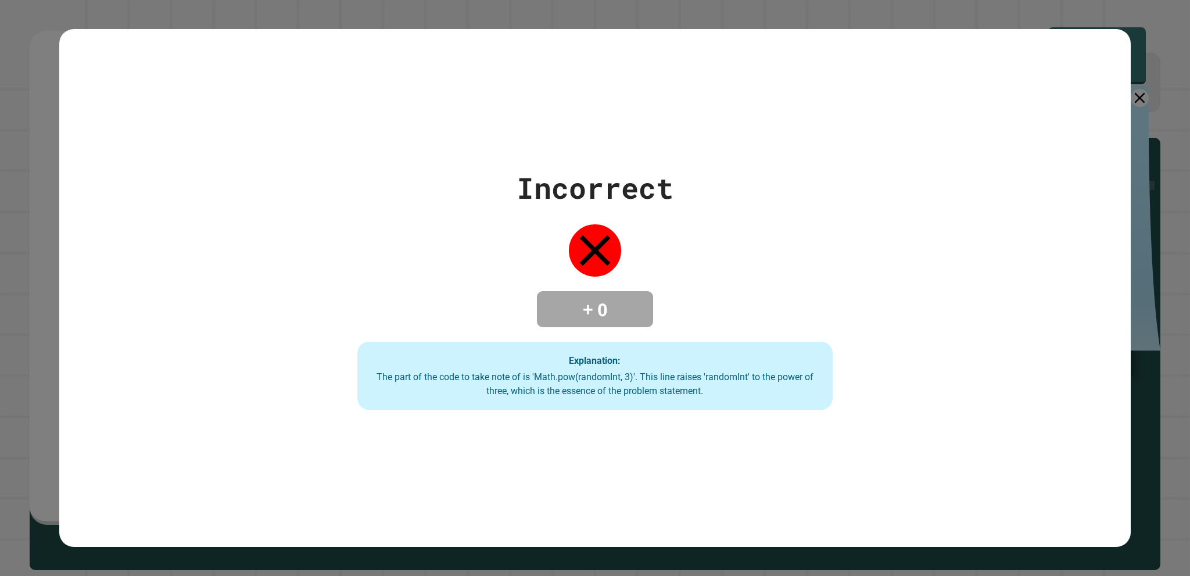
type textarea "**********"
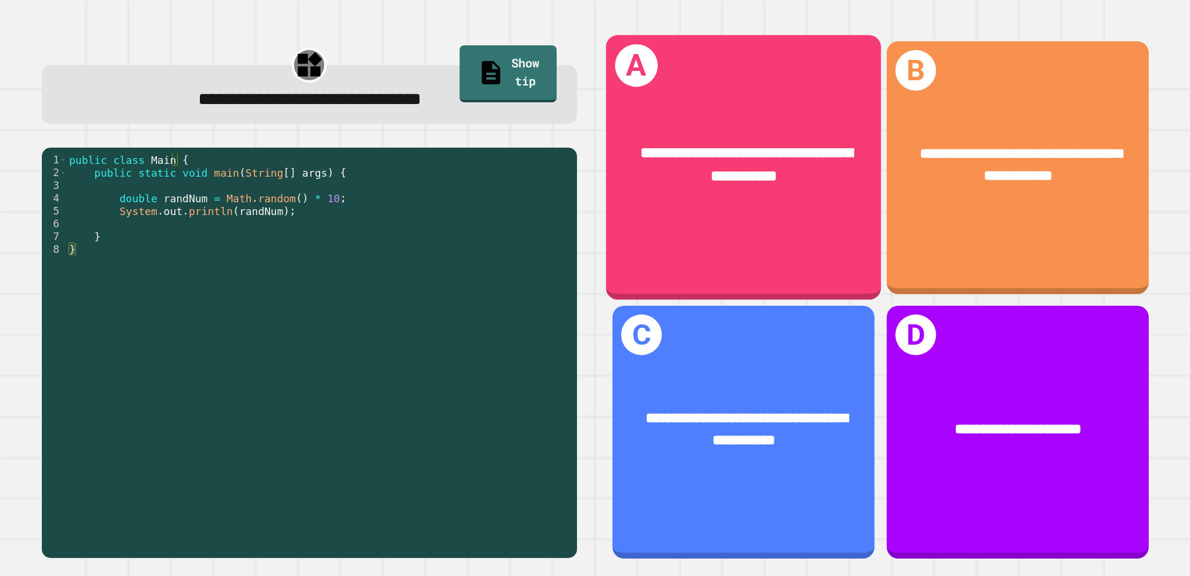
click at [786, 164] on span "**********" at bounding box center [747, 164] width 212 height 38
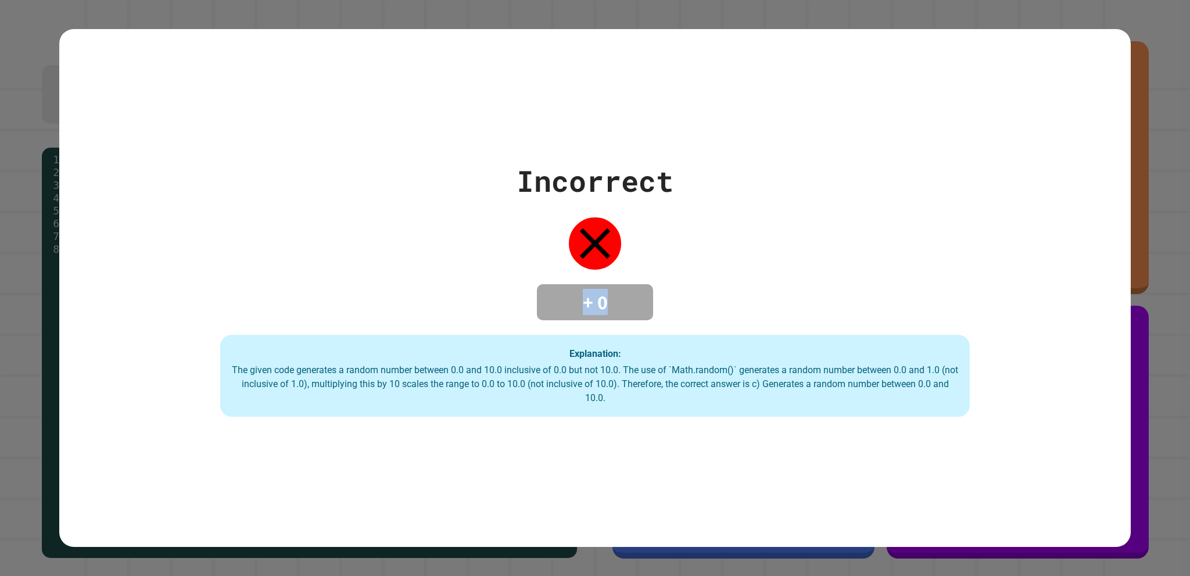
drag, startPoint x: 390, startPoint y: 233, endPoint x: 345, endPoint y: 135, distance: 107.9
click at [342, 136] on div "Incorrect + 0 Explanation: The given code generates a random number between 0.0…" at bounding box center [594, 288] width 1071 height 518
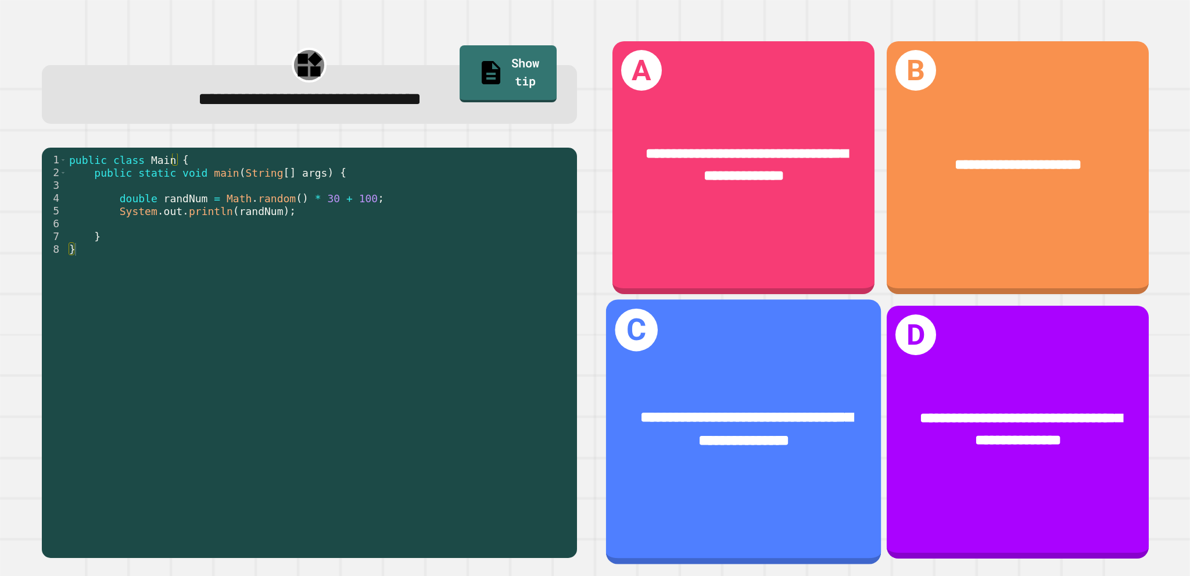
click at [657, 422] on span "**********" at bounding box center [747, 429] width 212 height 38
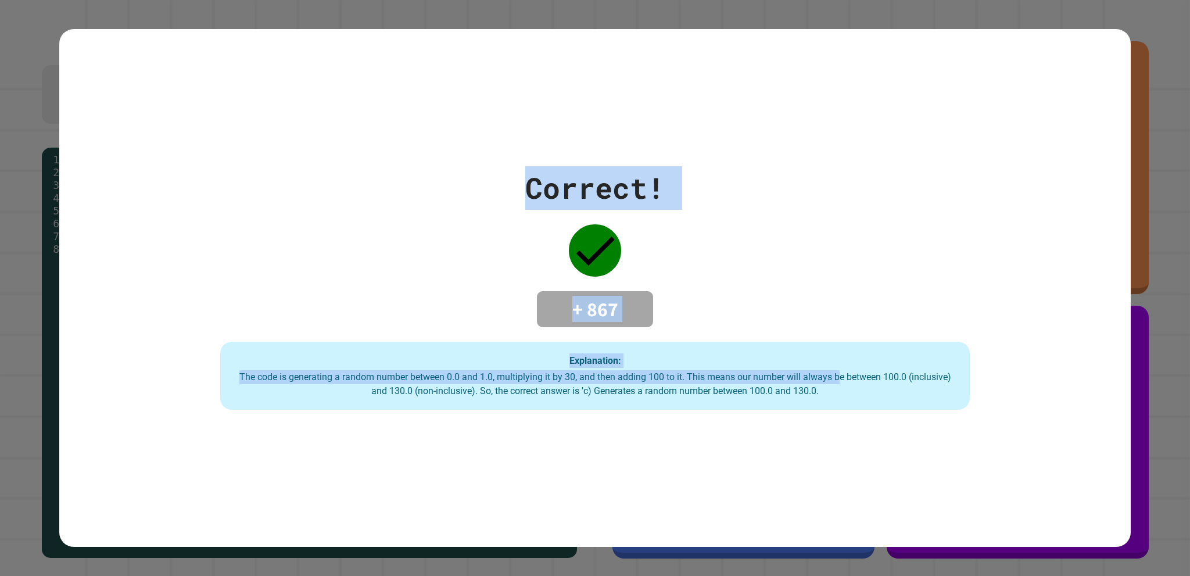
drag, startPoint x: 1185, startPoint y: 567, endPoint x: 839, endPoint y: 375, distance: 396.4
click at [839, 375] on div "**********" at bounding box center [595, 288] width 1190 height 576
click at [876, 313] on div "Correct! + 867 Explanation: The code is generating a random number between 0.0 …" at bounding box center [594, 288] width 1071 height 244
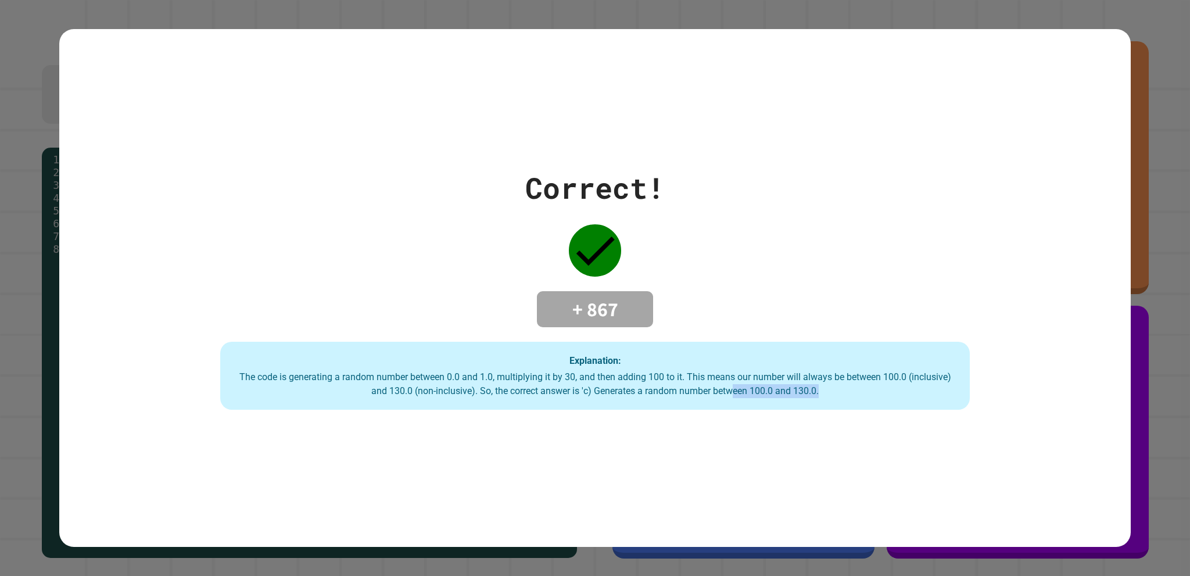
drag, startPoint x: 730, startPoint y: 399, endPoint x: 1118, endPoint y: 227, distance: 424.3
click at [1120, 243] on div "Correct! + 867 Explanation: The code is generating a random number between 0.0 …" at bounding box center [594, 288] width 1071 height 244
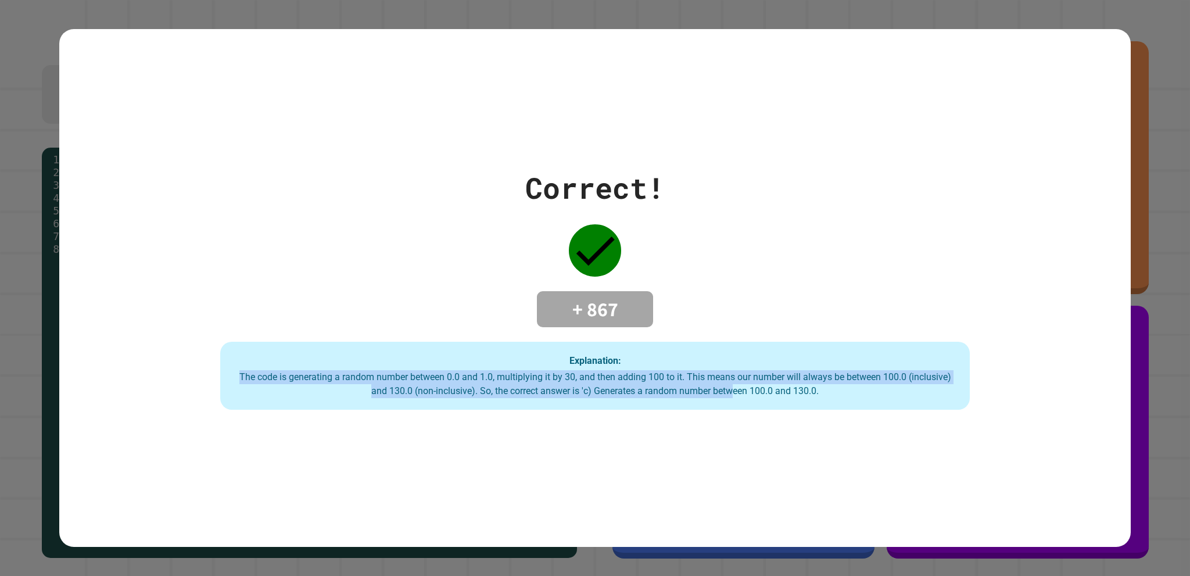
click at [811, 206] on div "Correct! + 867 Explanation: The code is generating a random number between 0.0 …" at bounding box center [594, 288] width 1071 height 244
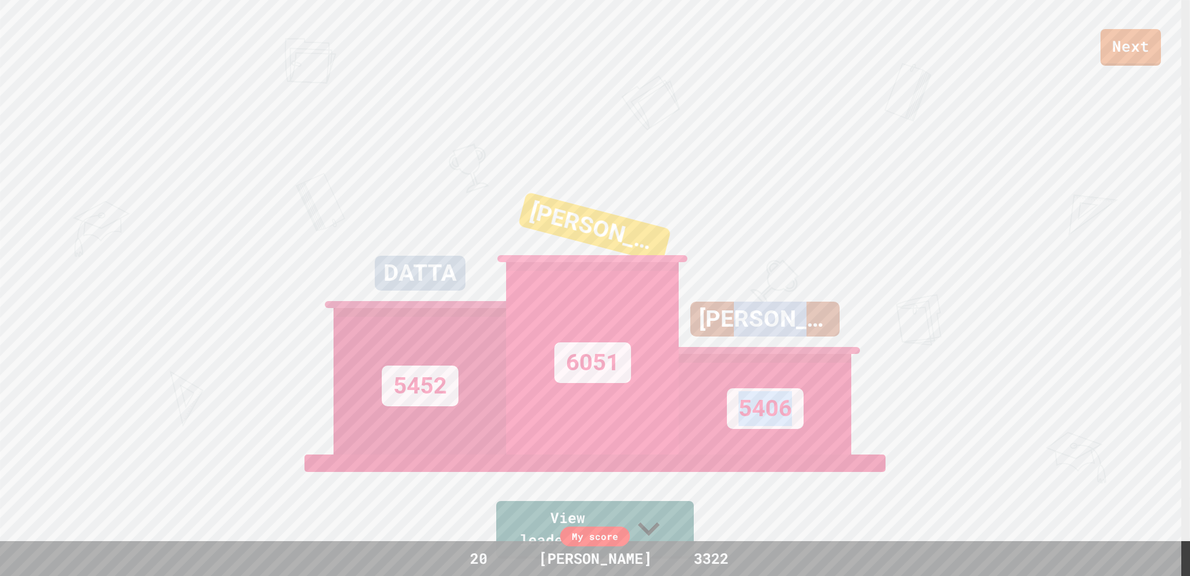
drag, startPoint x: 1002, startPoint y: 339, endPoint x: 863, endPoint y: 399, distance: 151.2
click at [863, 399] on div "Next DATTA 5452 [PERSON_NAME] 6051 [PERSON_NAME] 5406 View leaderboard" at bounding box center [595, 288] width 1190 height 576
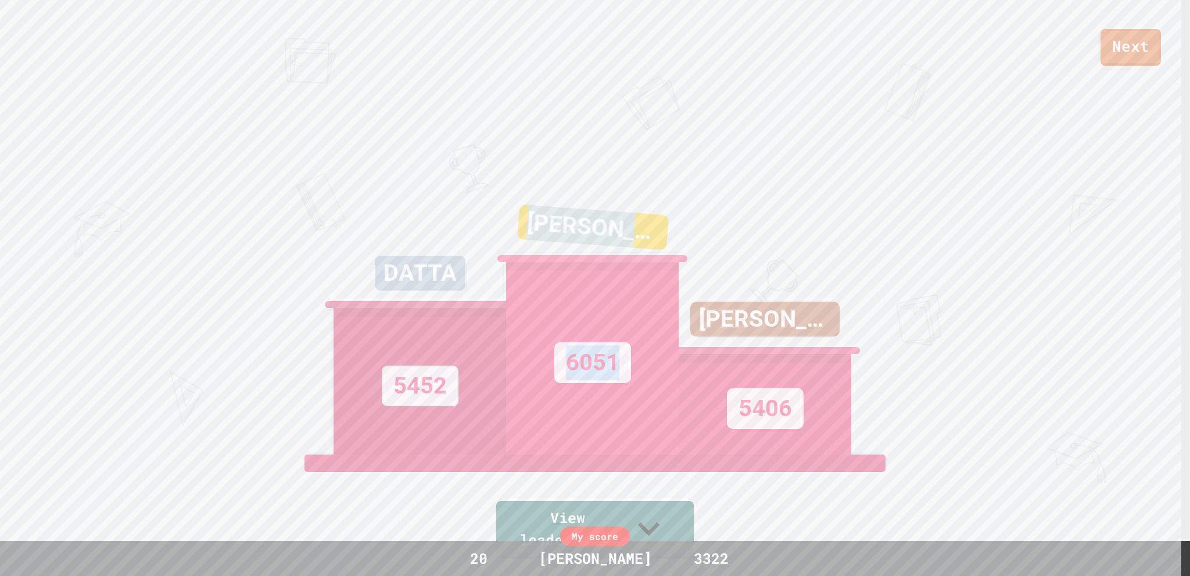
drag, startPoint x: 764, startPoint y: 293, endPoint x: 488, endPoint y: 21, distance: 387.5
click at [525, 59] on div "Next DATTA 5452 [PERSON_NAME] 6051 [PERSON_NAME] 5406 View leaderboard" at bounding box center [595, 288] width 1190 height 576
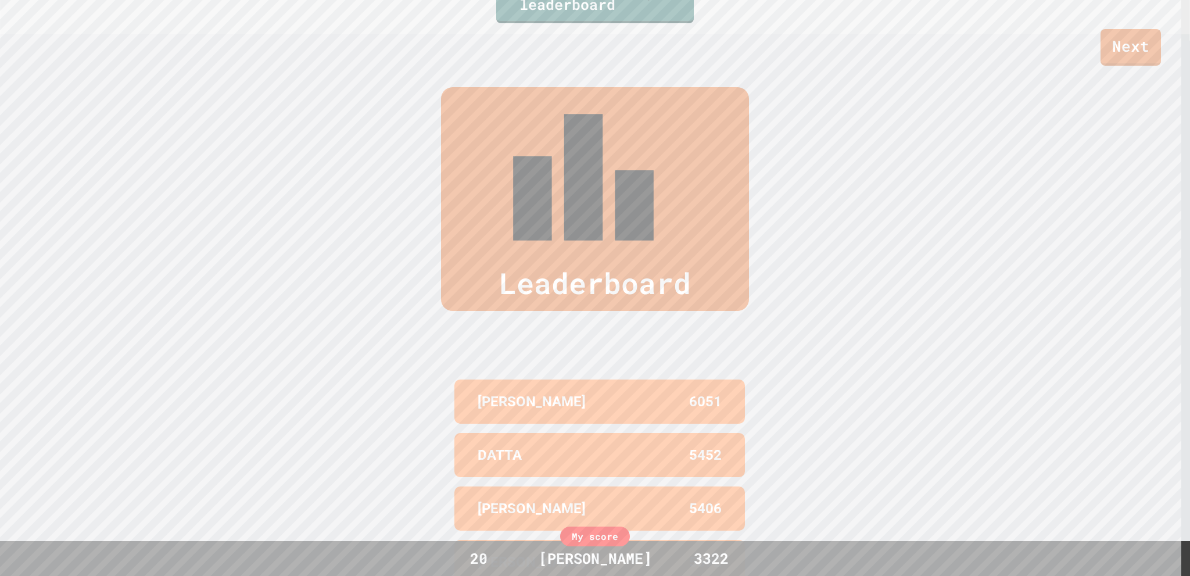
scroll to position [522, 0]
